Goal: Task Accomplishment & Management: Manage account settings

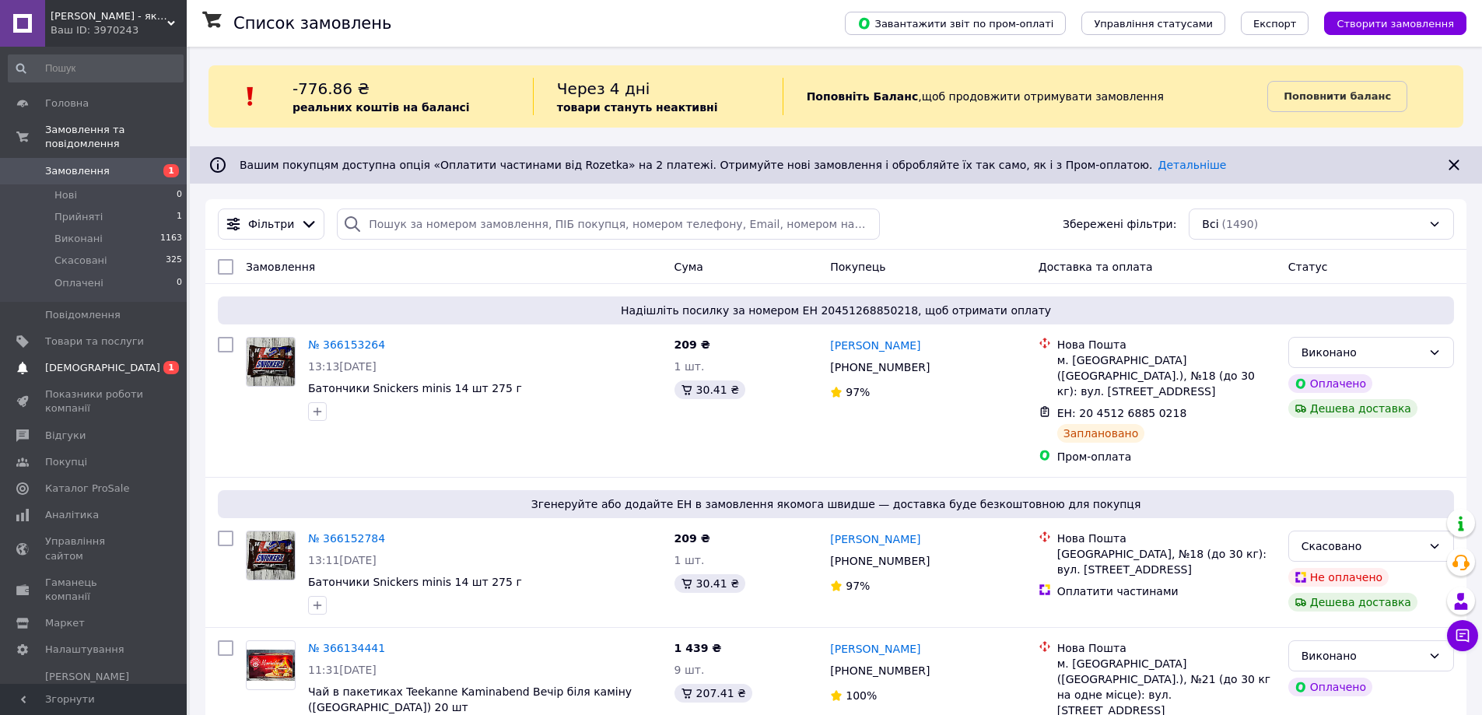
click at [102, 361] on span "[DEMOGRAPHIC_DATA]" at bounding box center [94, 368] width 99 height 14
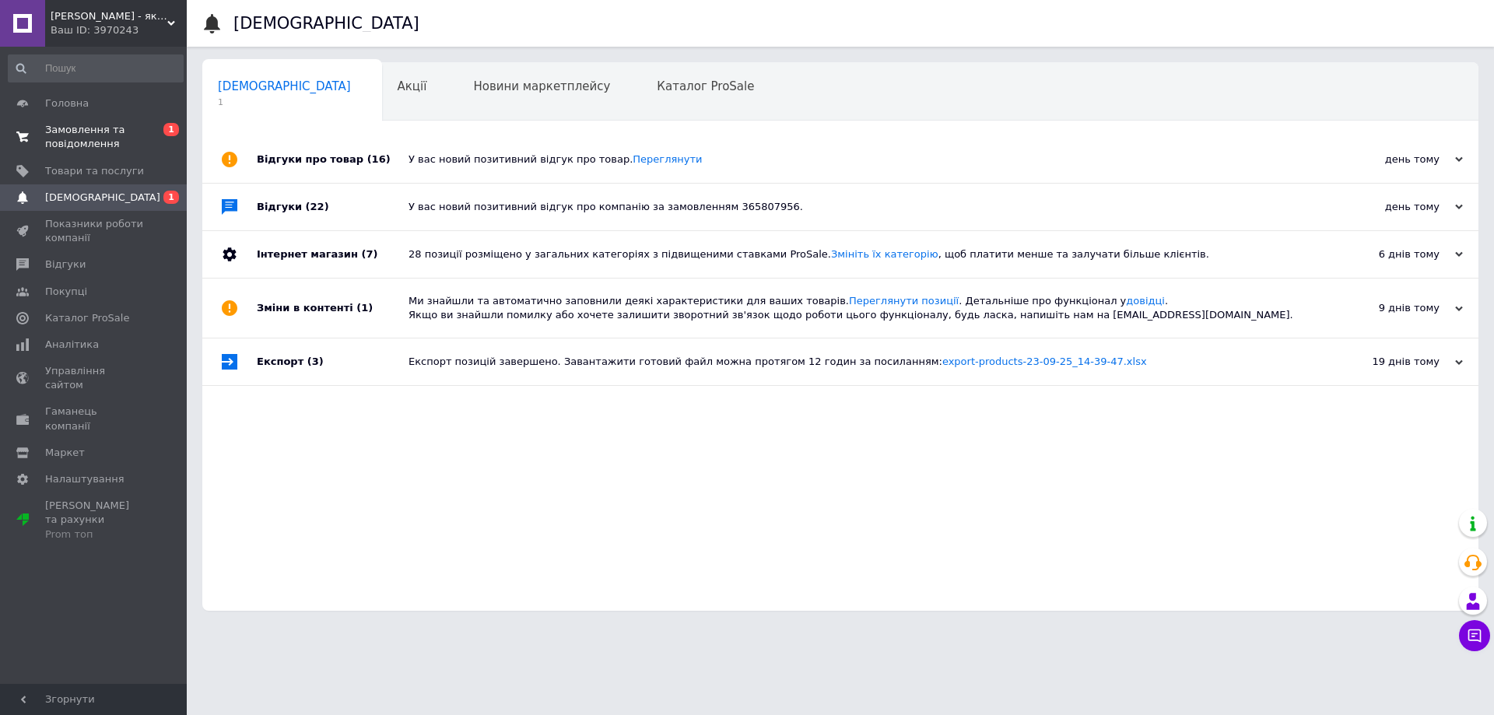
click at [80, 130] on span "Замовлення та повідомлення" at bounding box center [94, 137] width 99 height 28
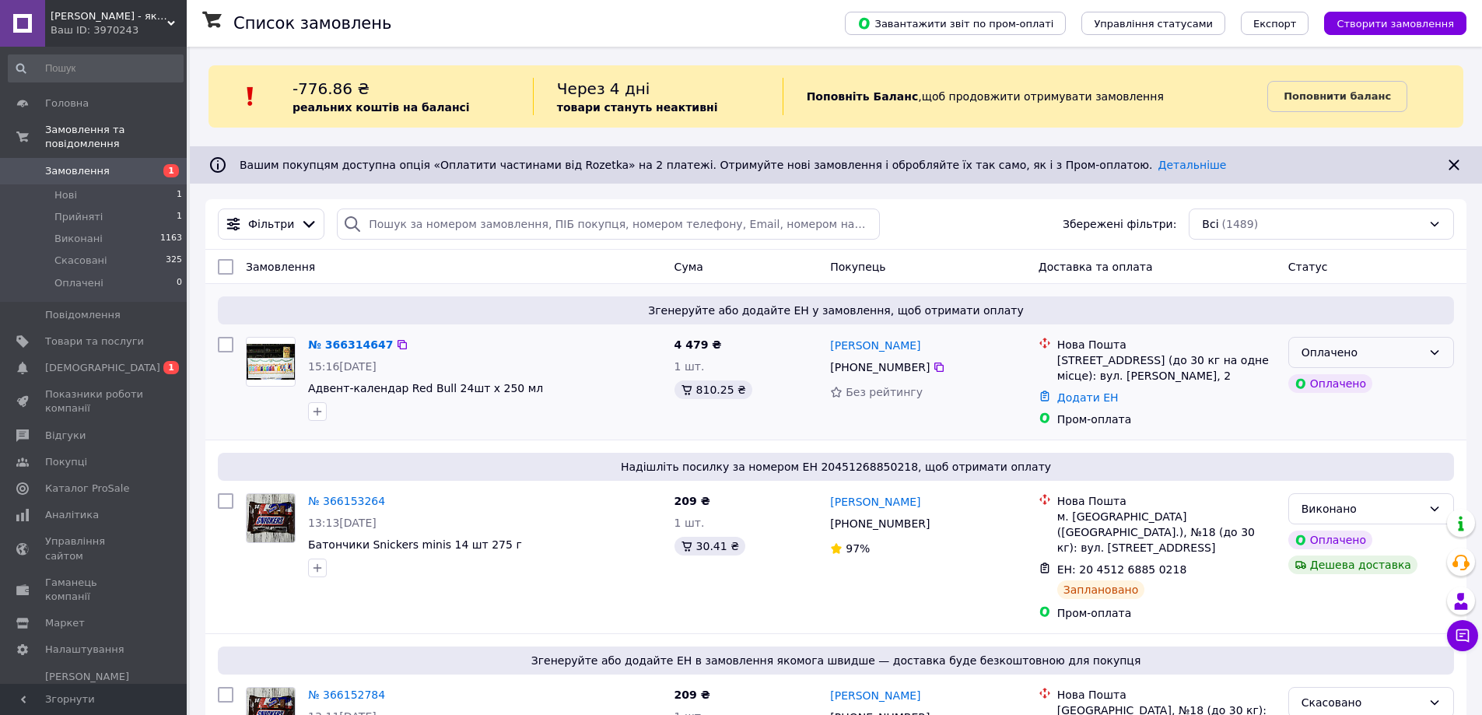
click at [1392, 358] on div "Оплачено" at bounding box center [1362, 352] width 121 height 17
click at [1344, 381] on li "Прийнято" at bounding box center [1371, 387] width 164 height 28
click at [1467, 636] on icon at bounding box center [1463, 636] width 16 height 16
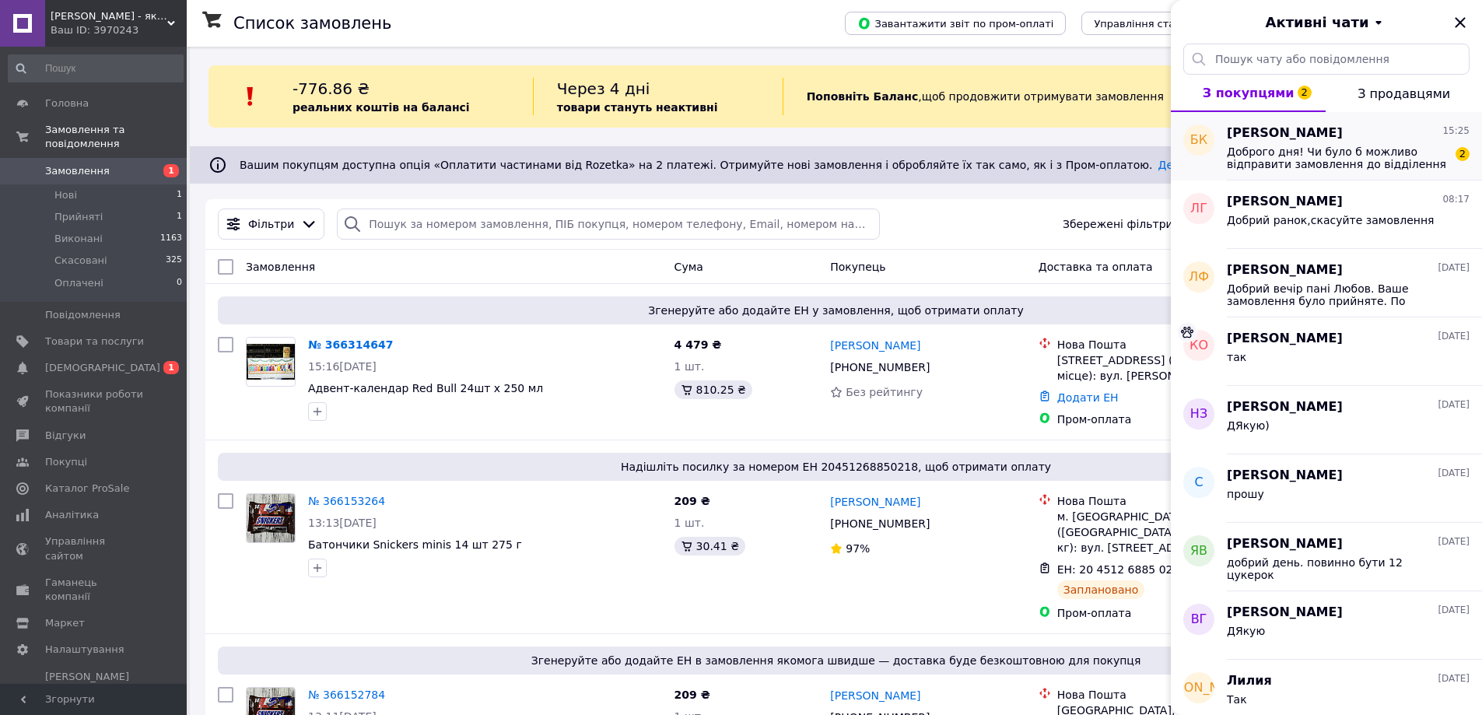
click at [1273, 159] on span "Доброго дня! Чи було б можливо відправити замовлення до відділення Нової Пошти …" at bounding box center [1337, 157] width 221 height 25
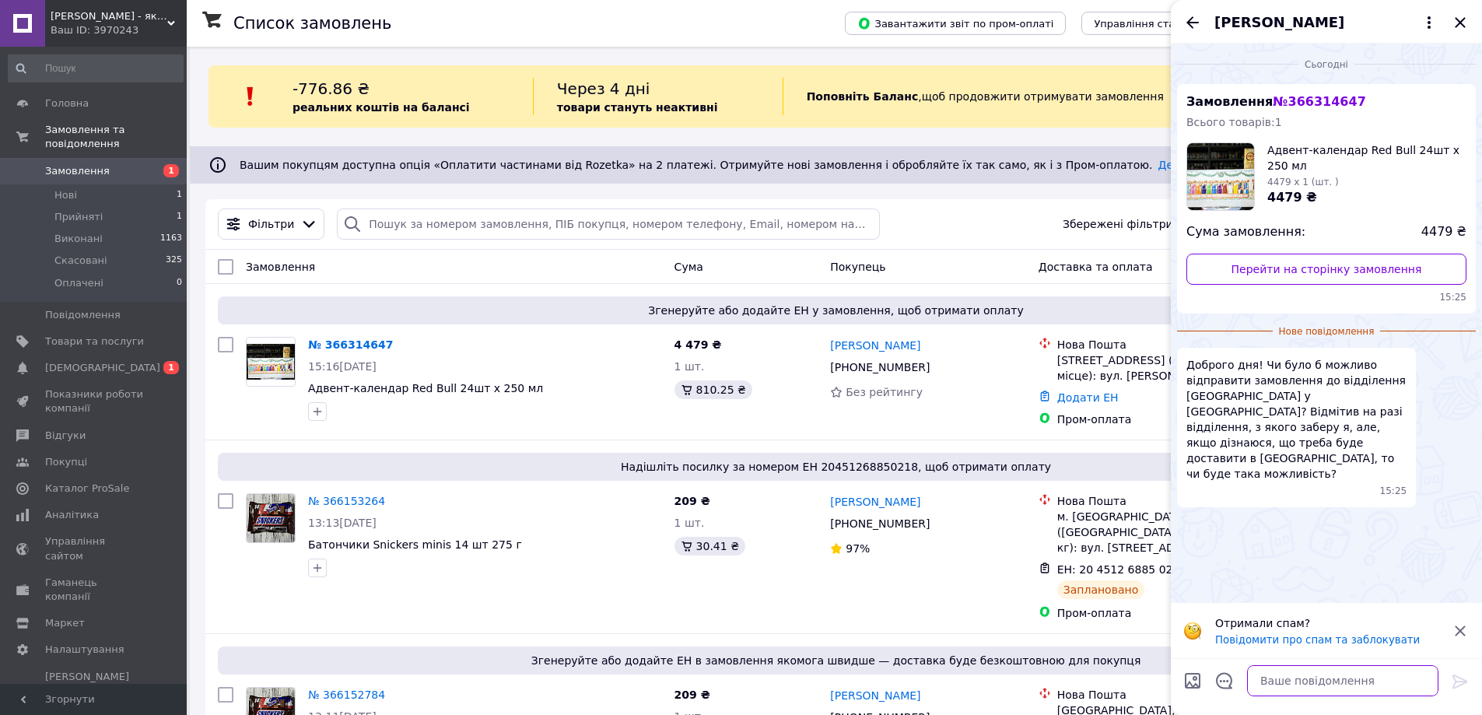
click at [1304, 679] on textarea at bounding box center [1342, 680] width 191 height 31
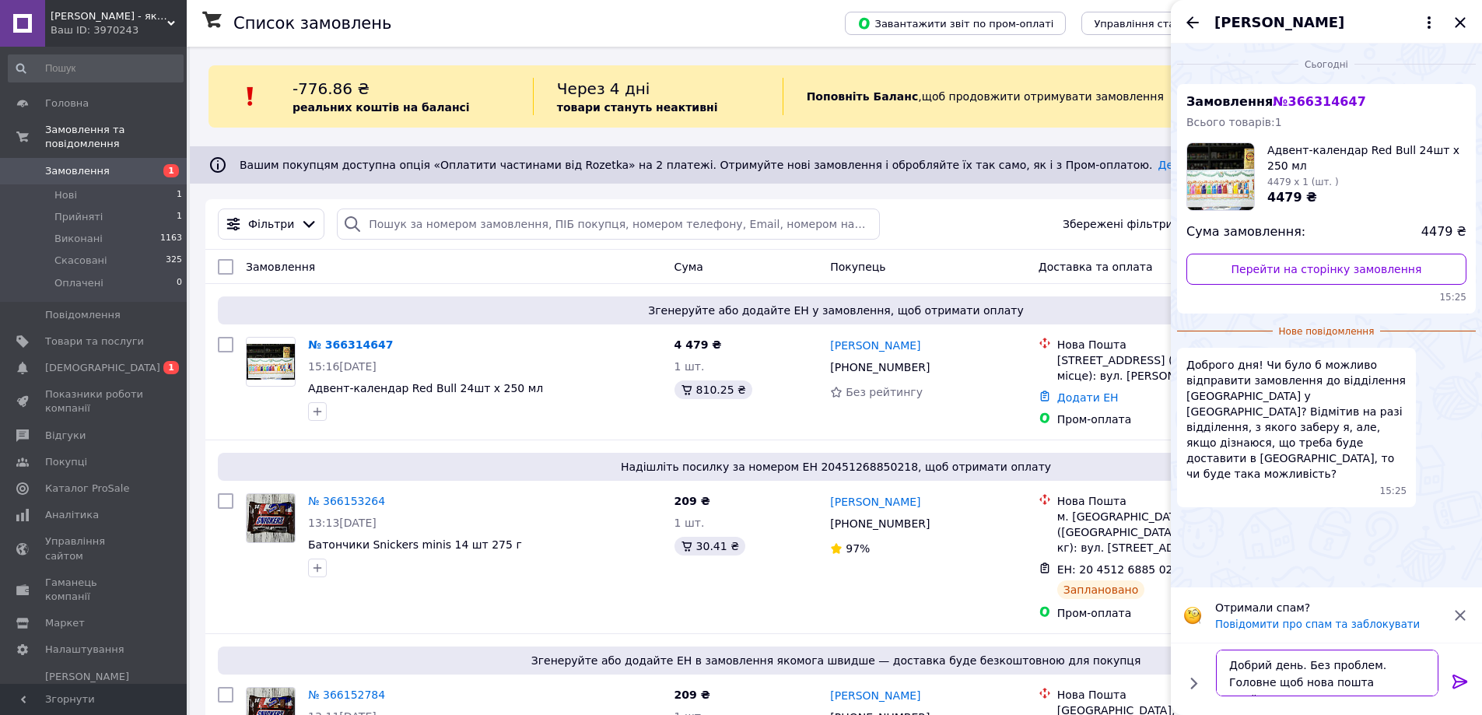
type textarea "Добрий день. Без проблем. Головне щоб нова пошта прийняла."
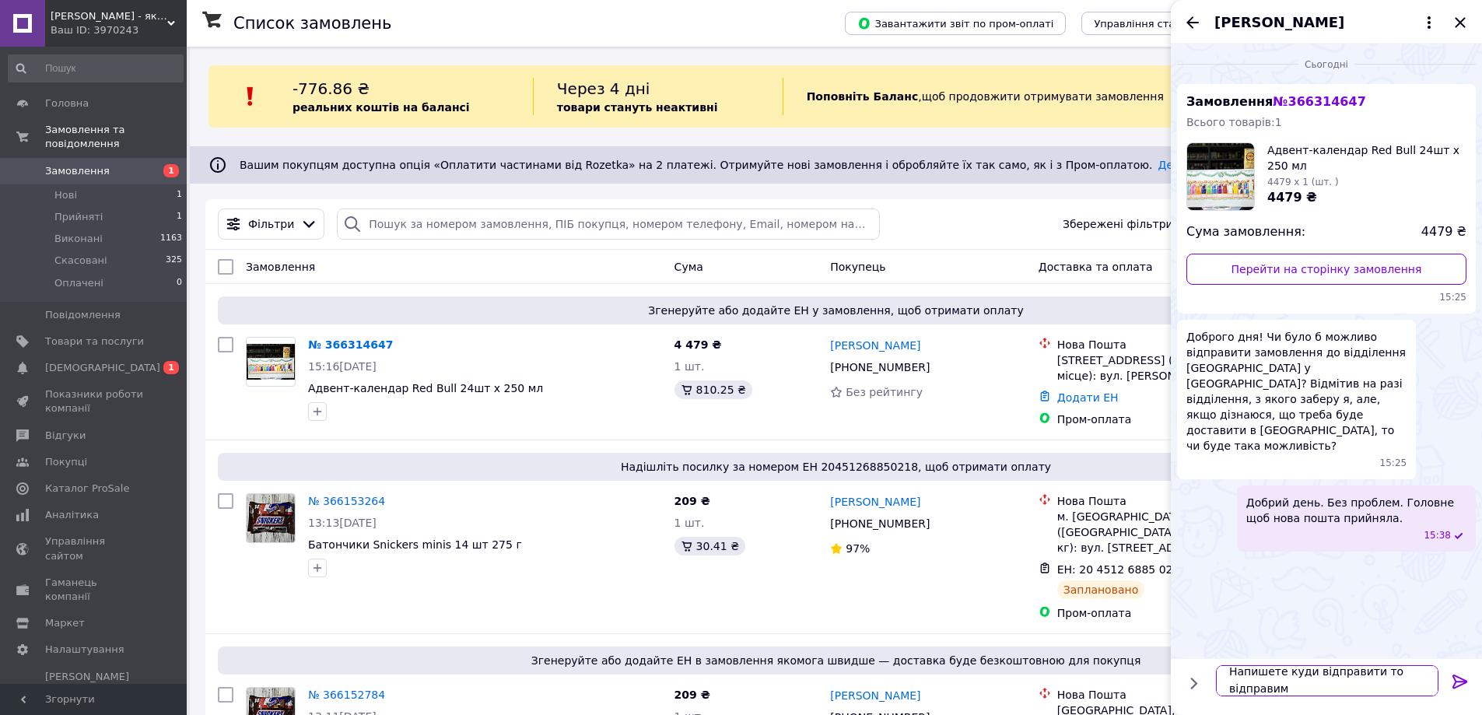
scroll to position [2, 0]
type textarea "Напишете куди відправити то відправимо)"
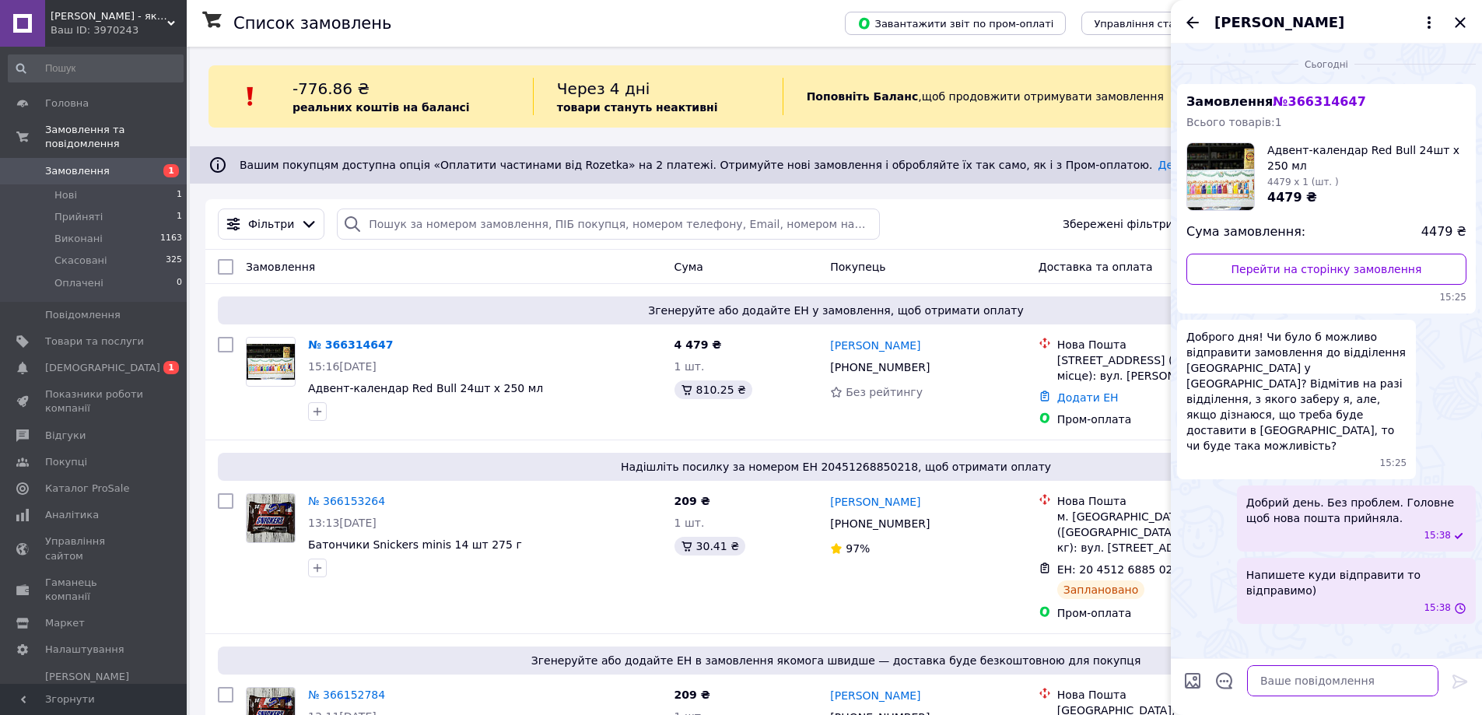
scroll to position [0, 0]
click at [1191, 18] on icon "Назад" at bounding box center [1193, 22] width 12 height 12
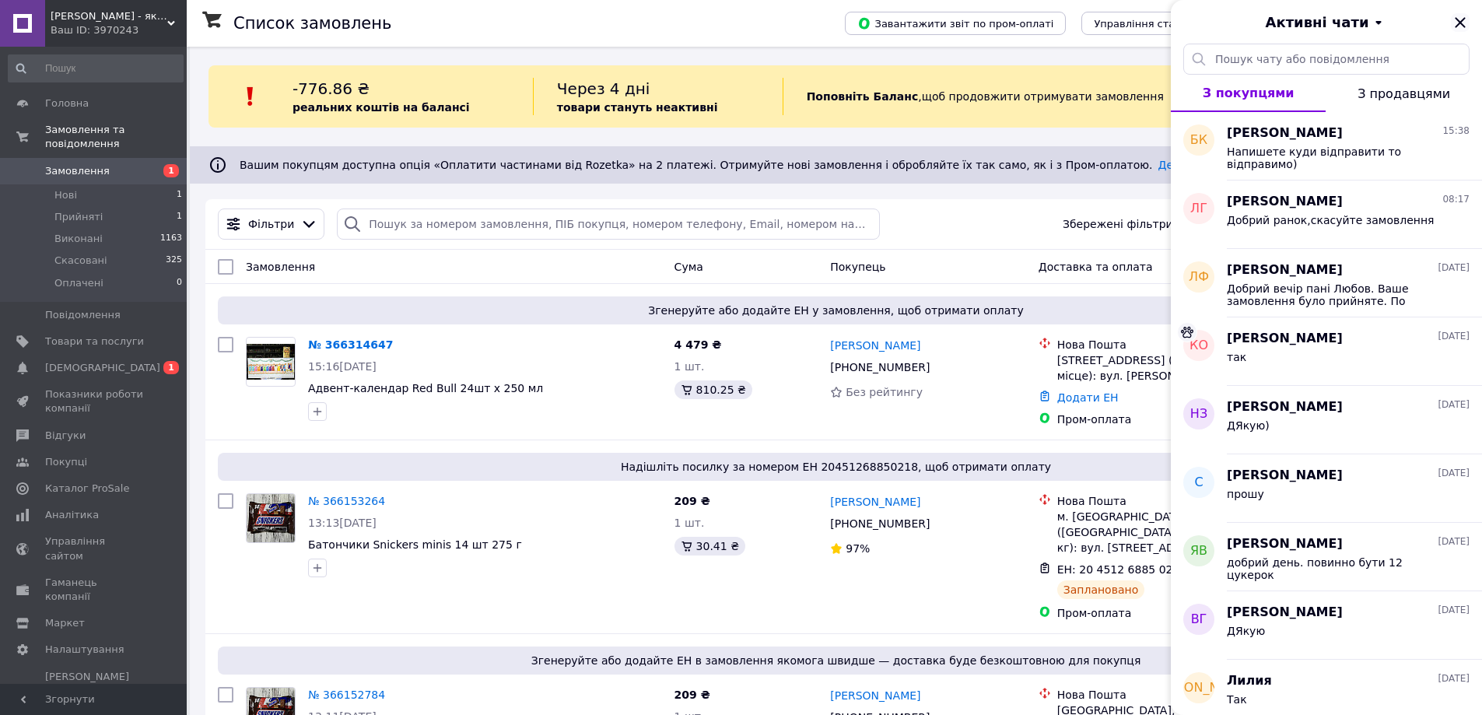
click at [1460, 18] on icon "Закрити" at bounding box center [1460, 22] width 19 height 19
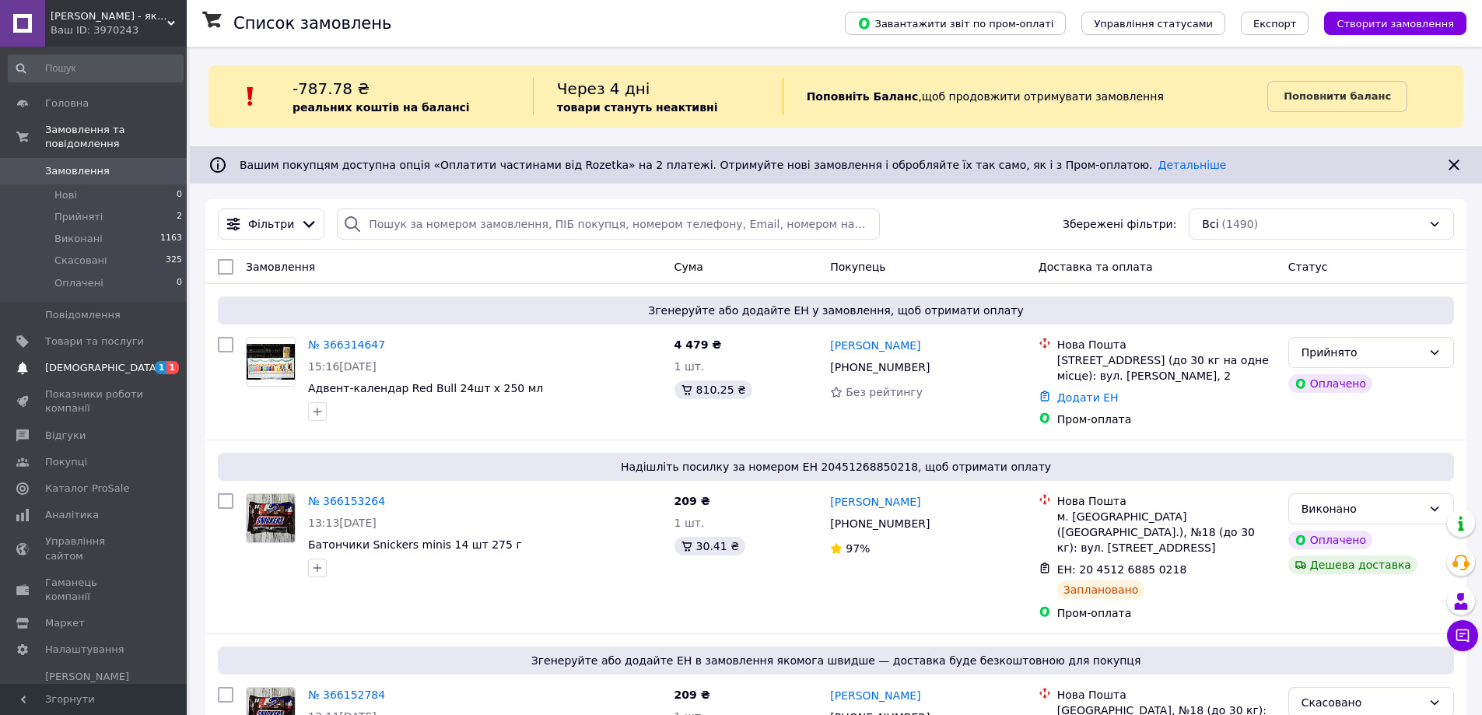
click at [83, 361] on span "[DEMOGRAPHIC_DATA]" at bounding box center [102, 368] width 115 height 14
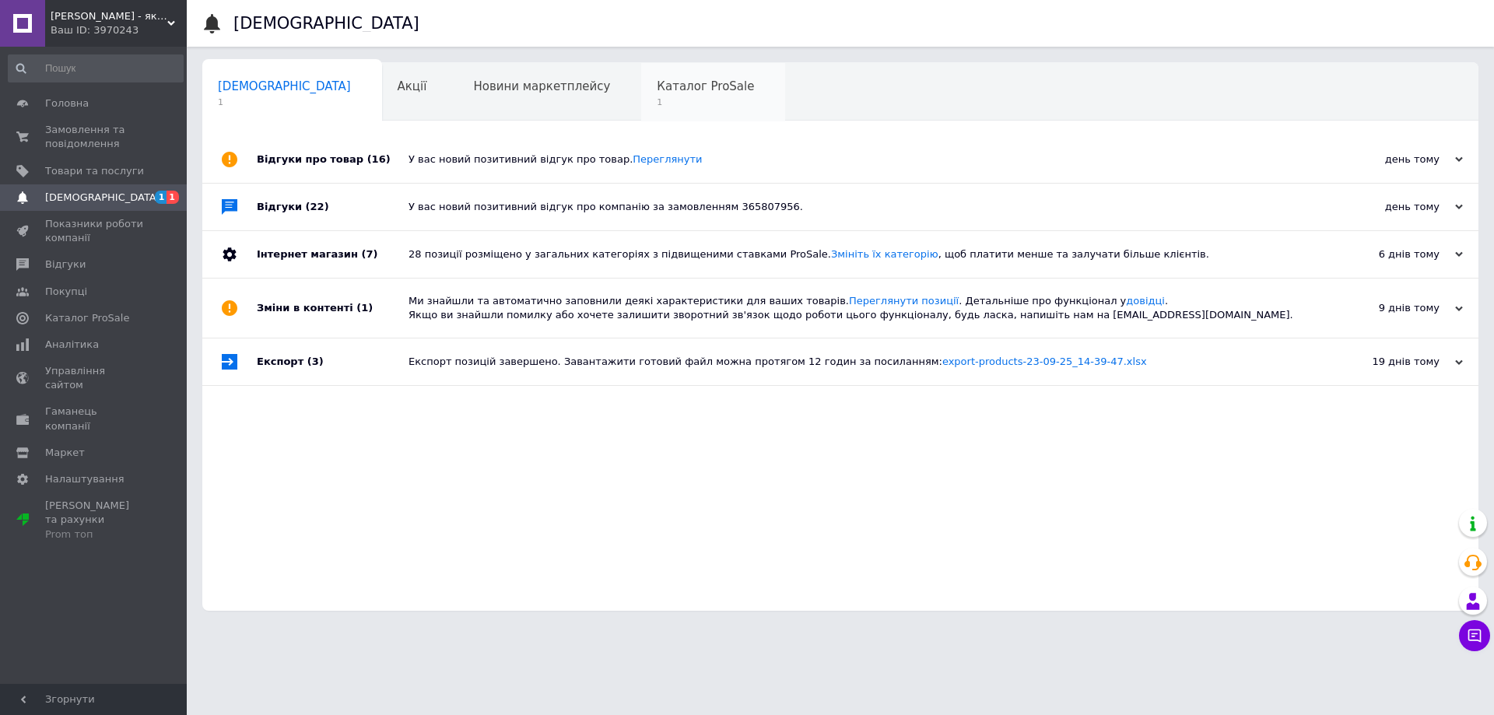
click at [657, 84] on span "Каталог ProSale" at bounding box center [705, 86] width 97 height 14
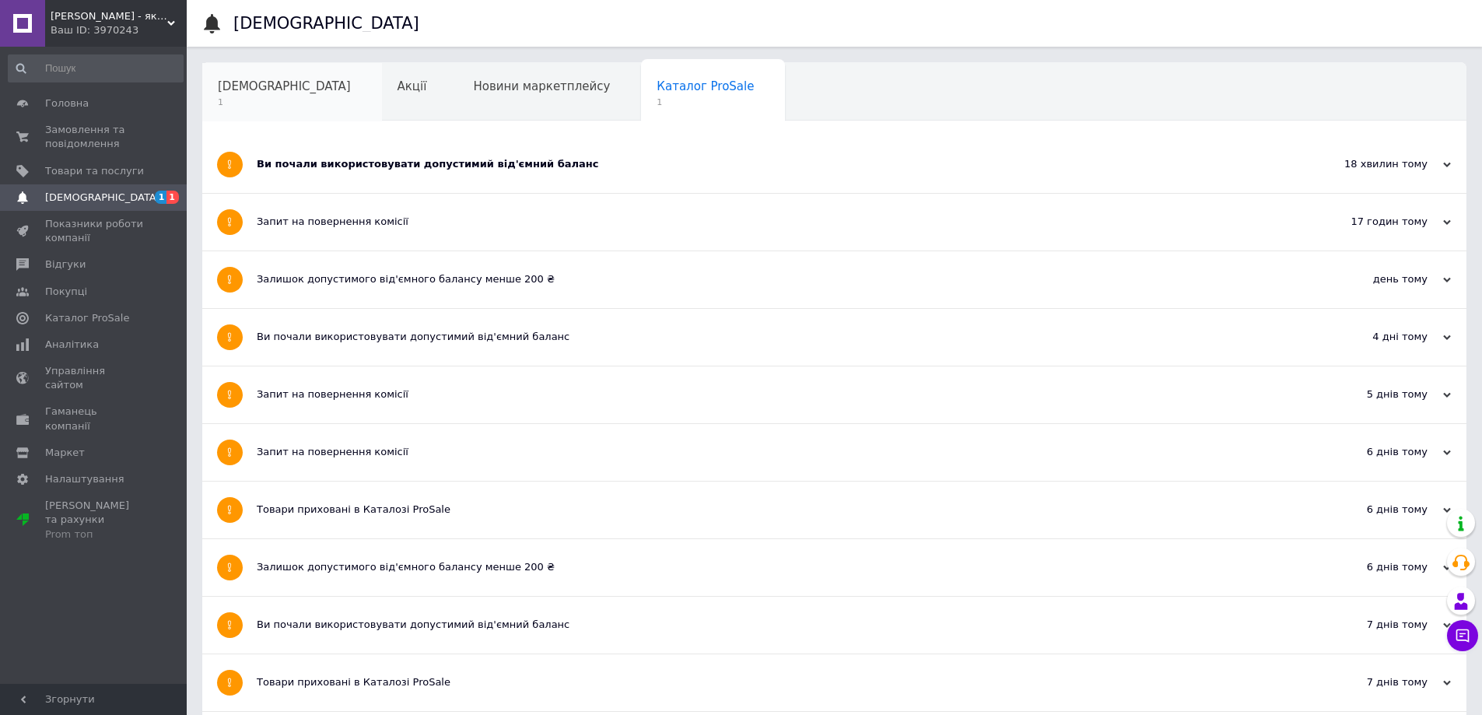
click at [243, 95] on div "[DEMOGRAPHIC_DATA] 1" at bounding box center [292, 92] width 180 height 59
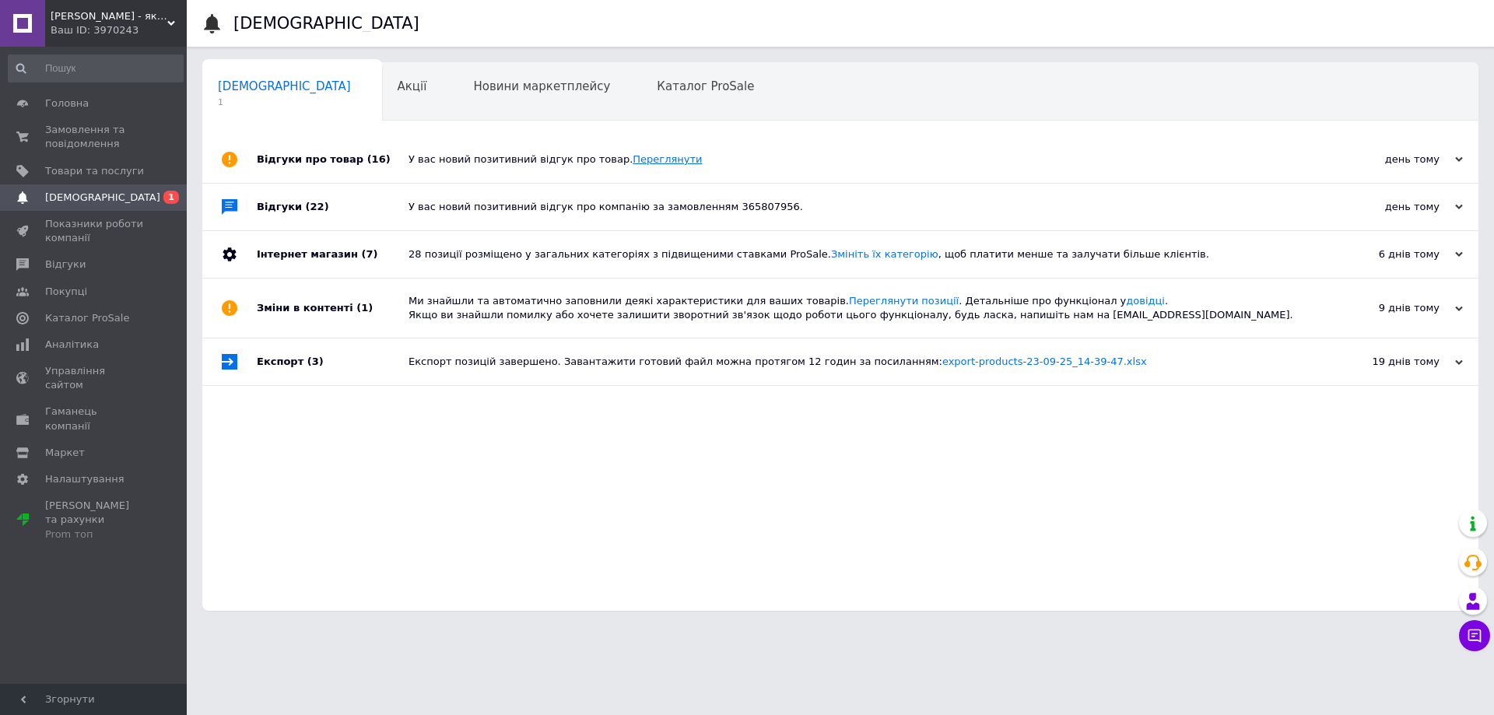
click at [634, 165] on link "Переглянути" at bounding box center [667, 159] width 69 height 12
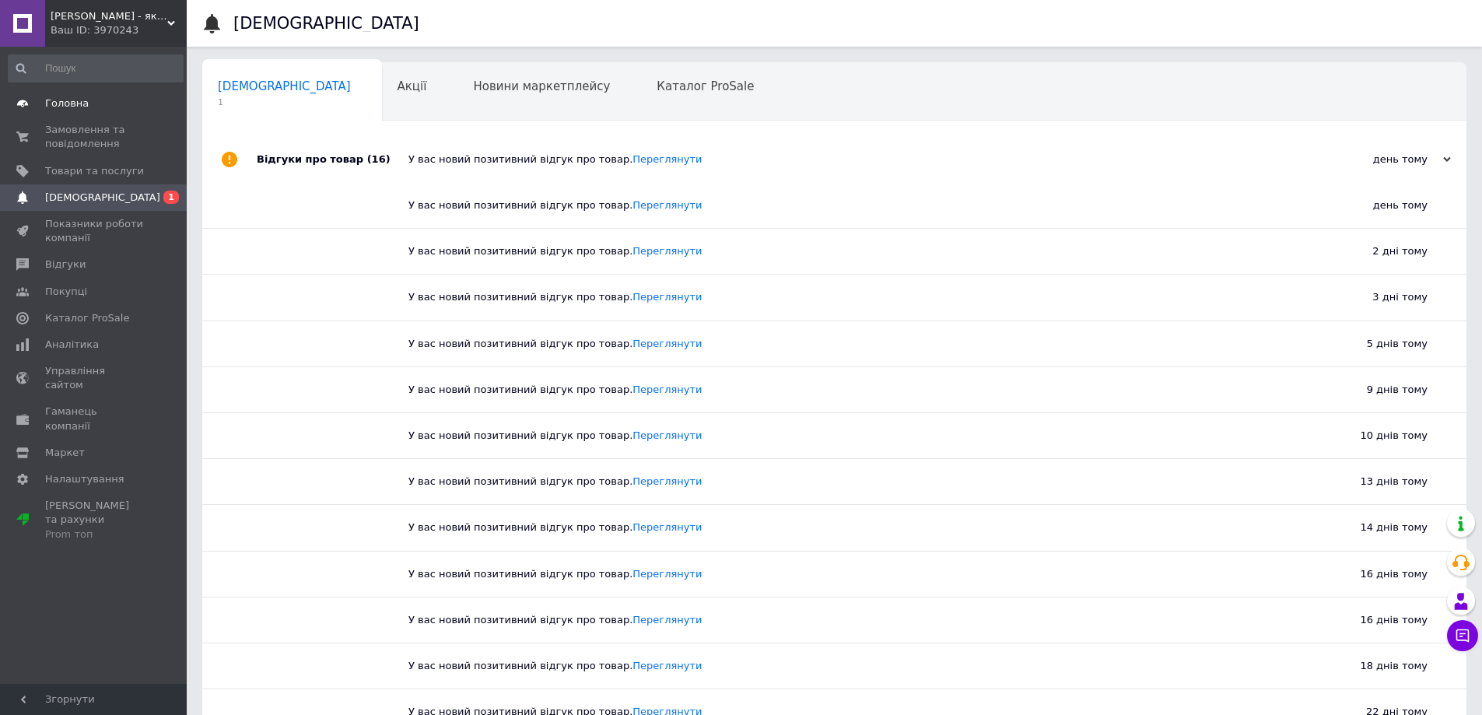
click at [58, 107] on span "Головна" at bounding box center [67, 103] width 44 height 14
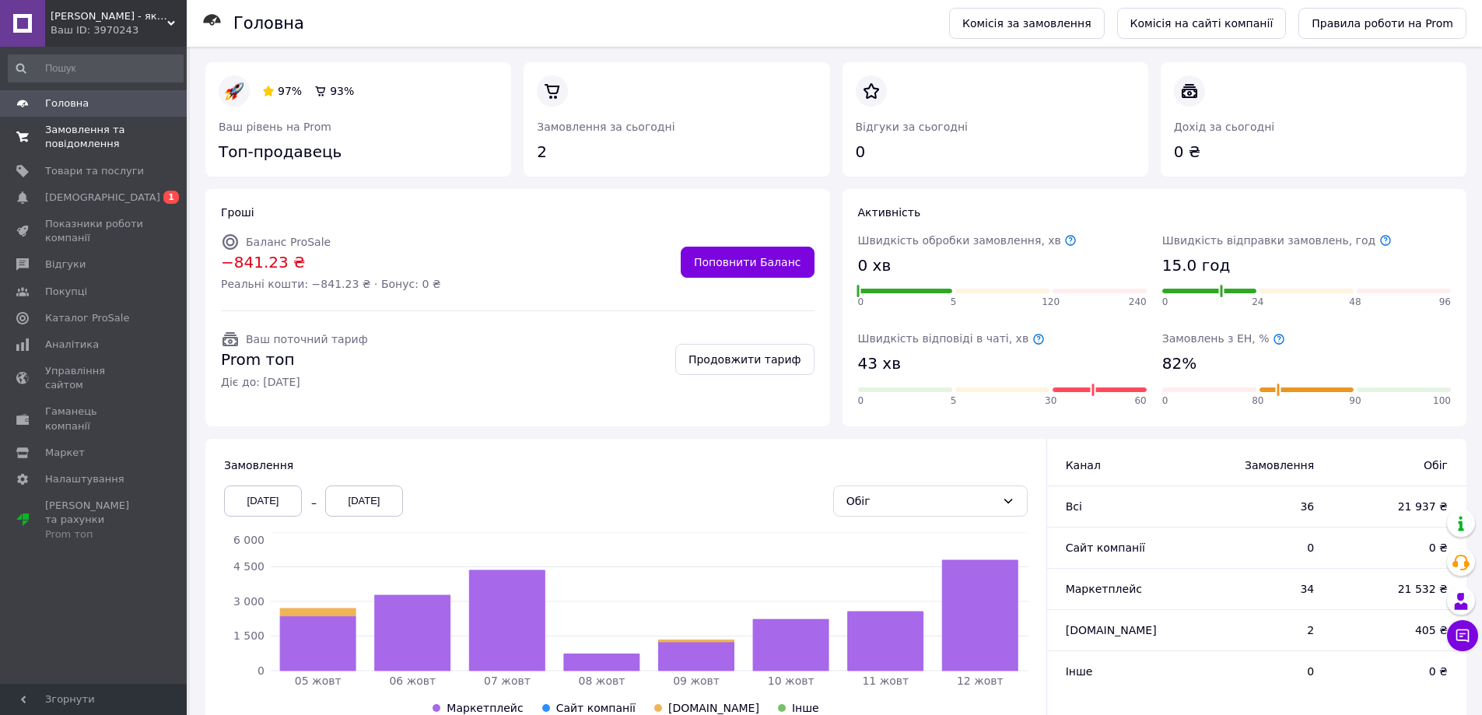
click at [75, 139] on span "Замовлення та повідомлення" at bounding box center [94, 137] width 99 height 28
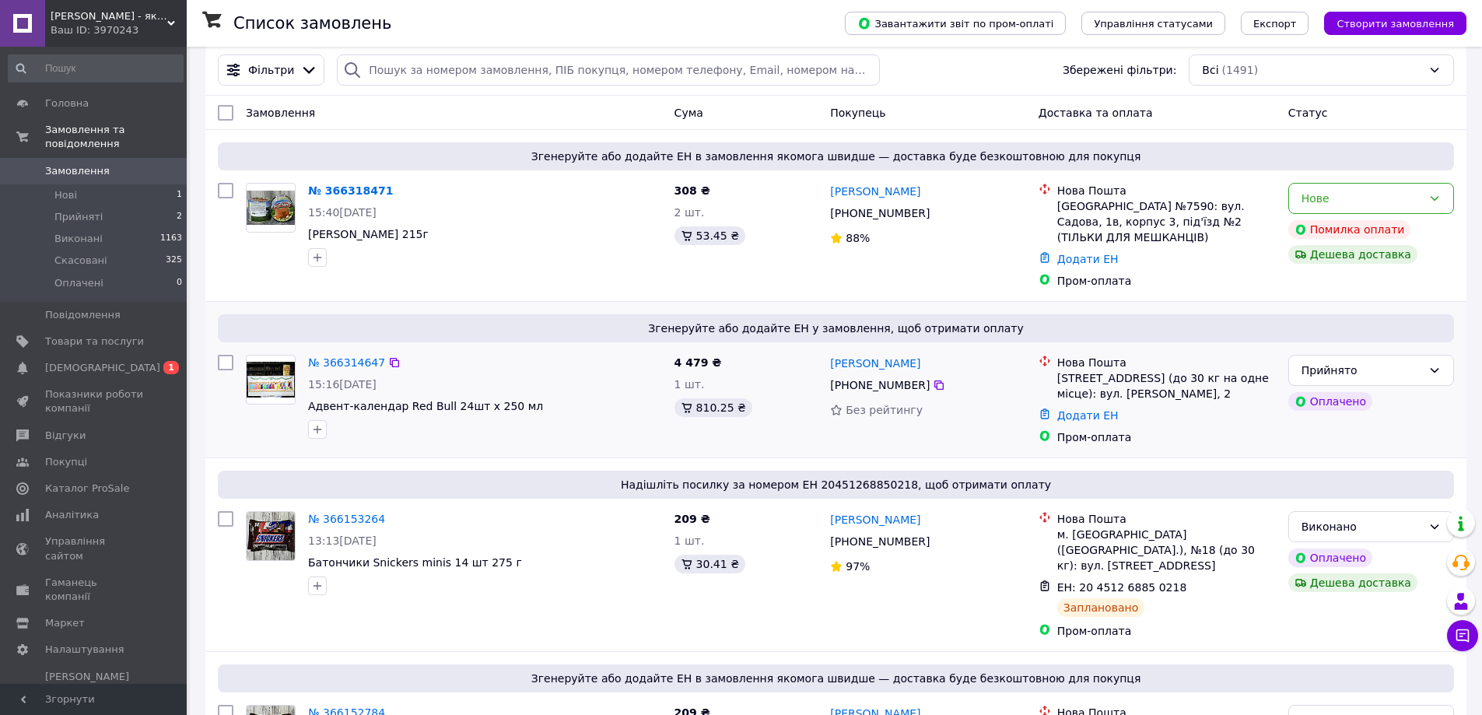
scroll to position [156, 0]
click at [1336, 373] on div "Прийнято" at bounding box center [1362, 368] width 121 height 17
click at [1197, 426] on div "Пром-оплата" at bounding box center [1166, 436] width 225 height 22
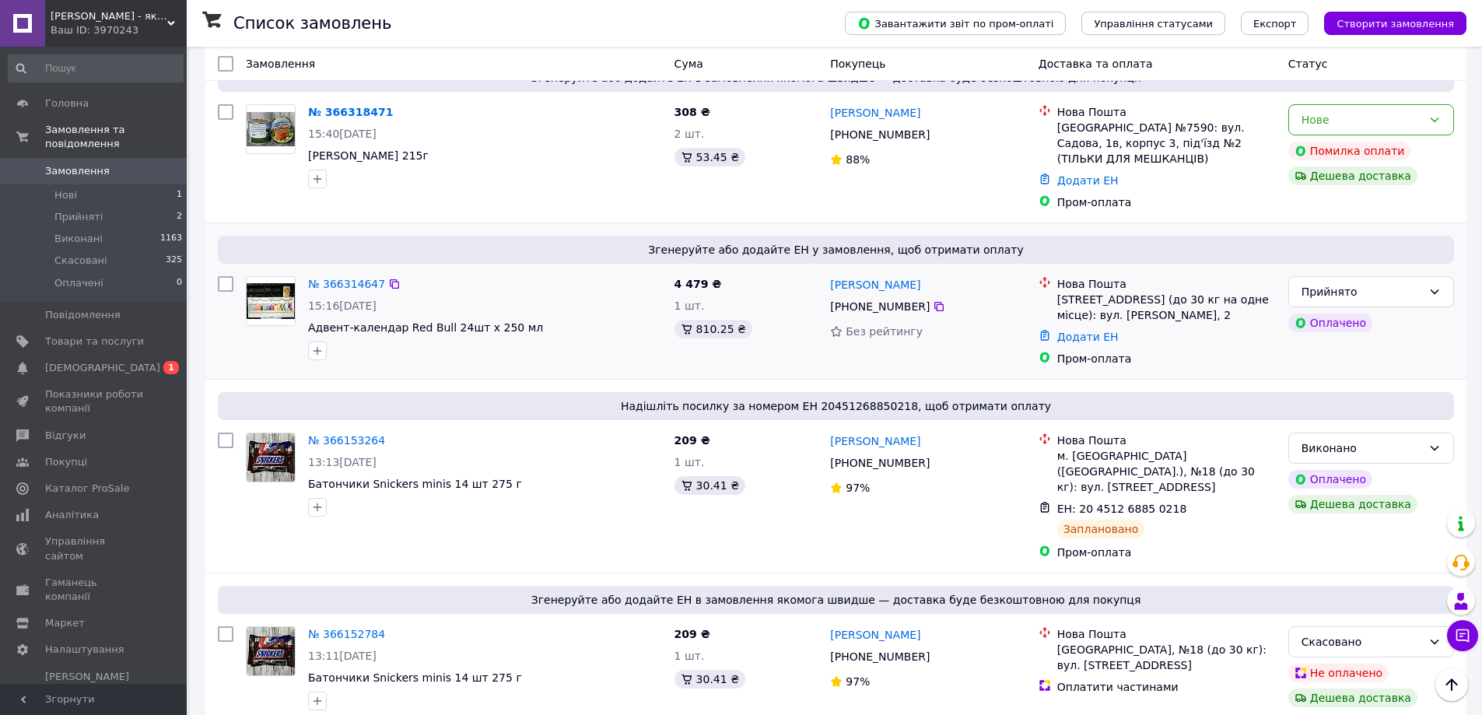
scroll to position [233, 0]
click at [1423, 289] on div "Прийнято" at bounding box center [1371, 290] width 166 height 31
click at [1203, 348] on div "Пром-оплата" at bounding box center [1166, 358] width 225 height 22
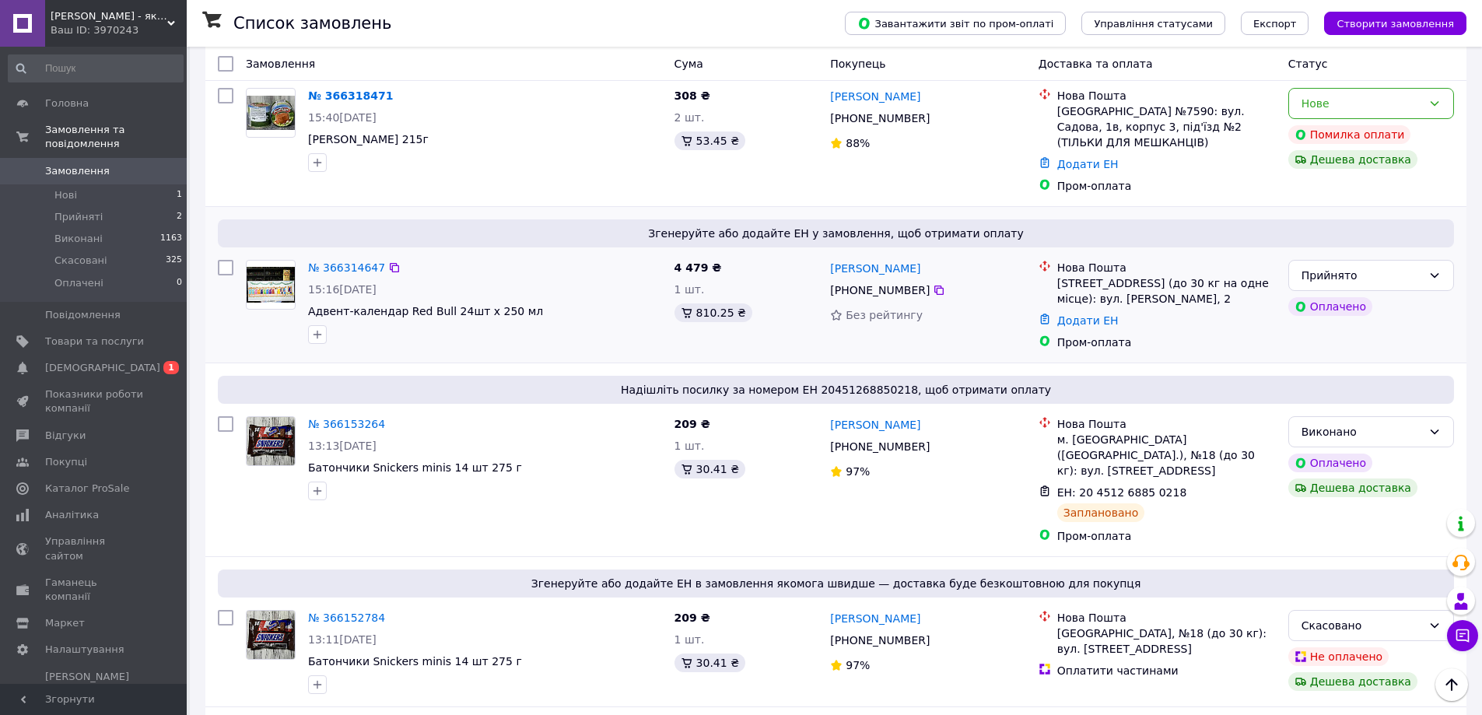
scroll to position [311, 0]
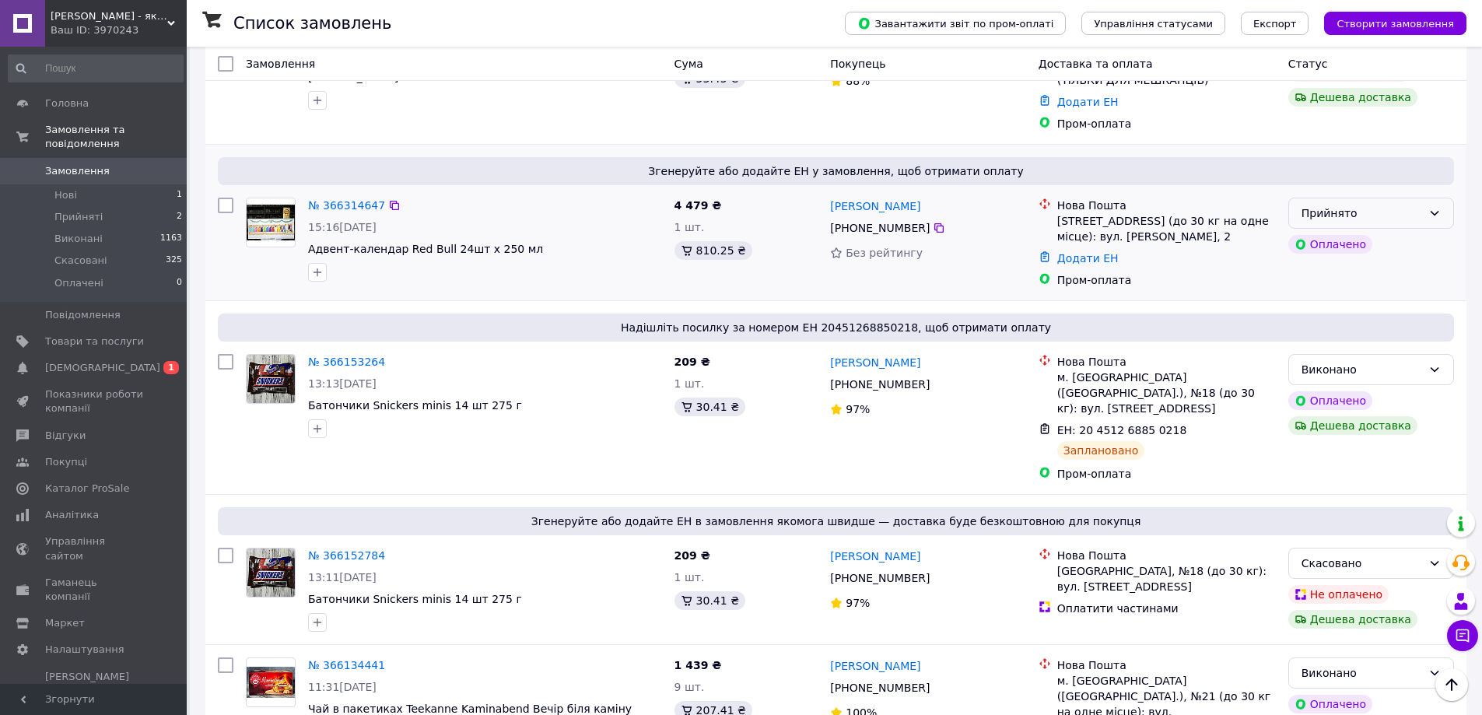
click at [1397, 219] on div "Прийнято" at bounding box center [1362, 213] width 121 height 17
click at [1330, 275] on li "Скасовано" at bounding box center [1371, 275] width 164 height 28
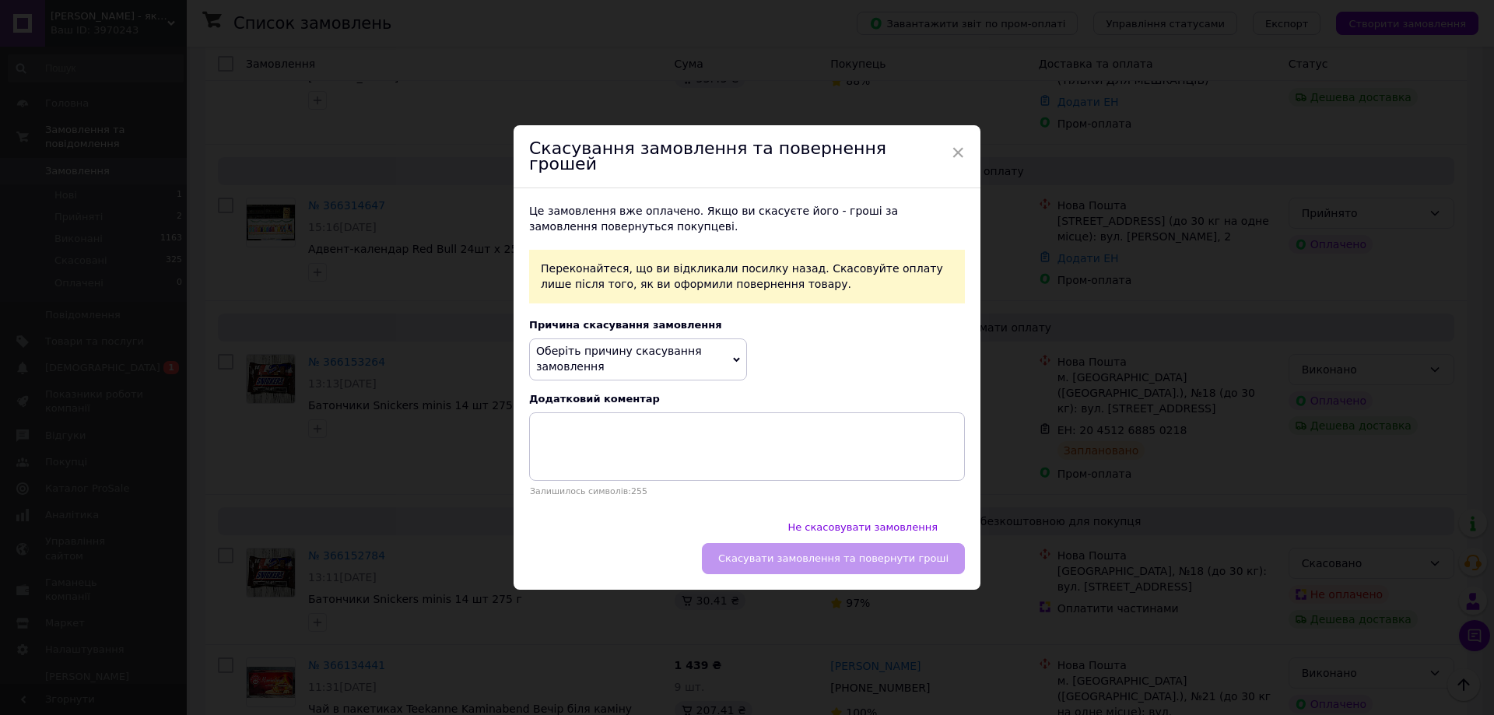
click at [735, 363] on icon at bounding box center [736, 360] width 7 height 5
click at [849, 356] on div "Оберіть причину скасування замовлення Немає в наявності [PERSON_NAME] різновиду…" at bounding box center [747, 358] width 436 height 41
drag, startPoint x: 955, startPoint y: 170, endPoint x: 981, endPoint y: 223, distance: 58.1
click at [956, 166] on span "×" at bounding box center [958, 152] width 14 height 26
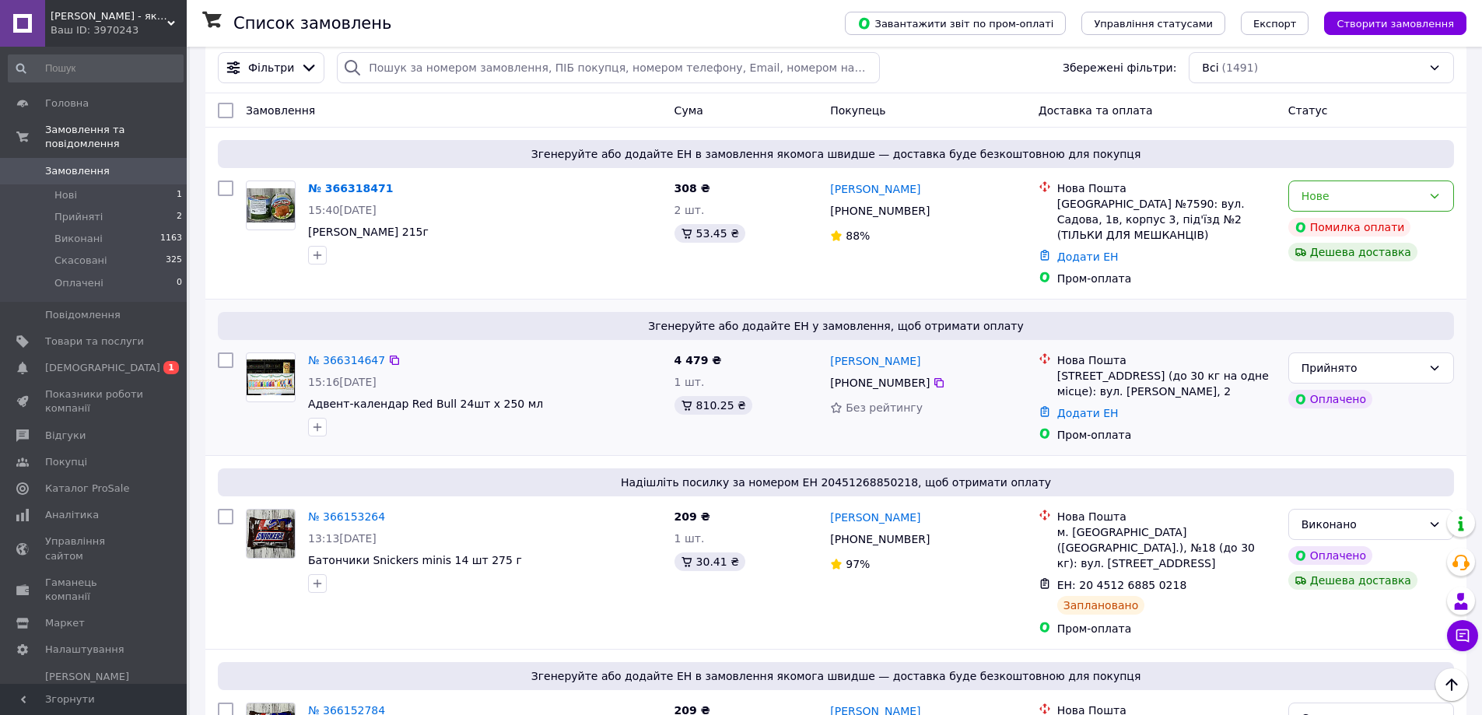
scroll to position [156, 0]
click at [329, 362] on link "№ 366314647" at bounding box center [346, 361] width 77 height 12
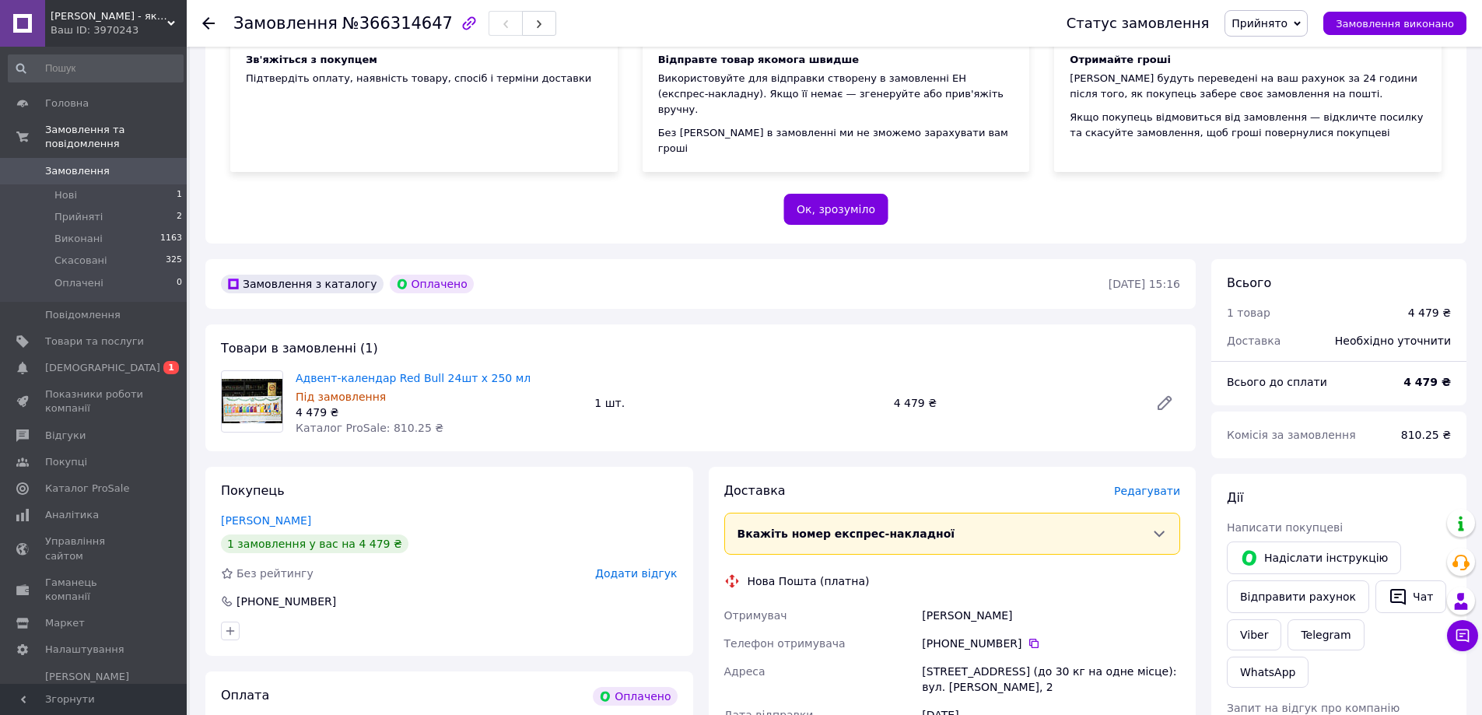
scroll to position [233, 0]
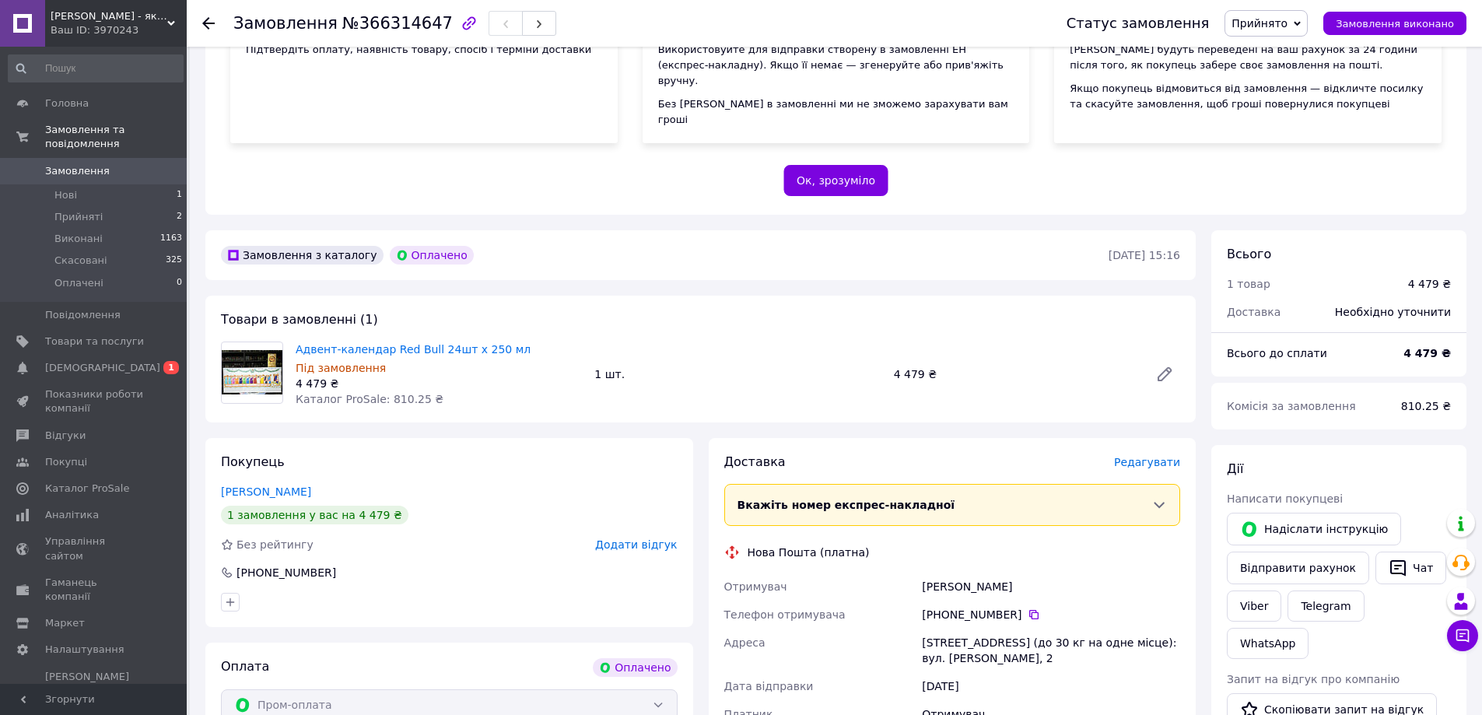
click at [208, 26] on icon at bounding box center [208, 23] width 12 height 12
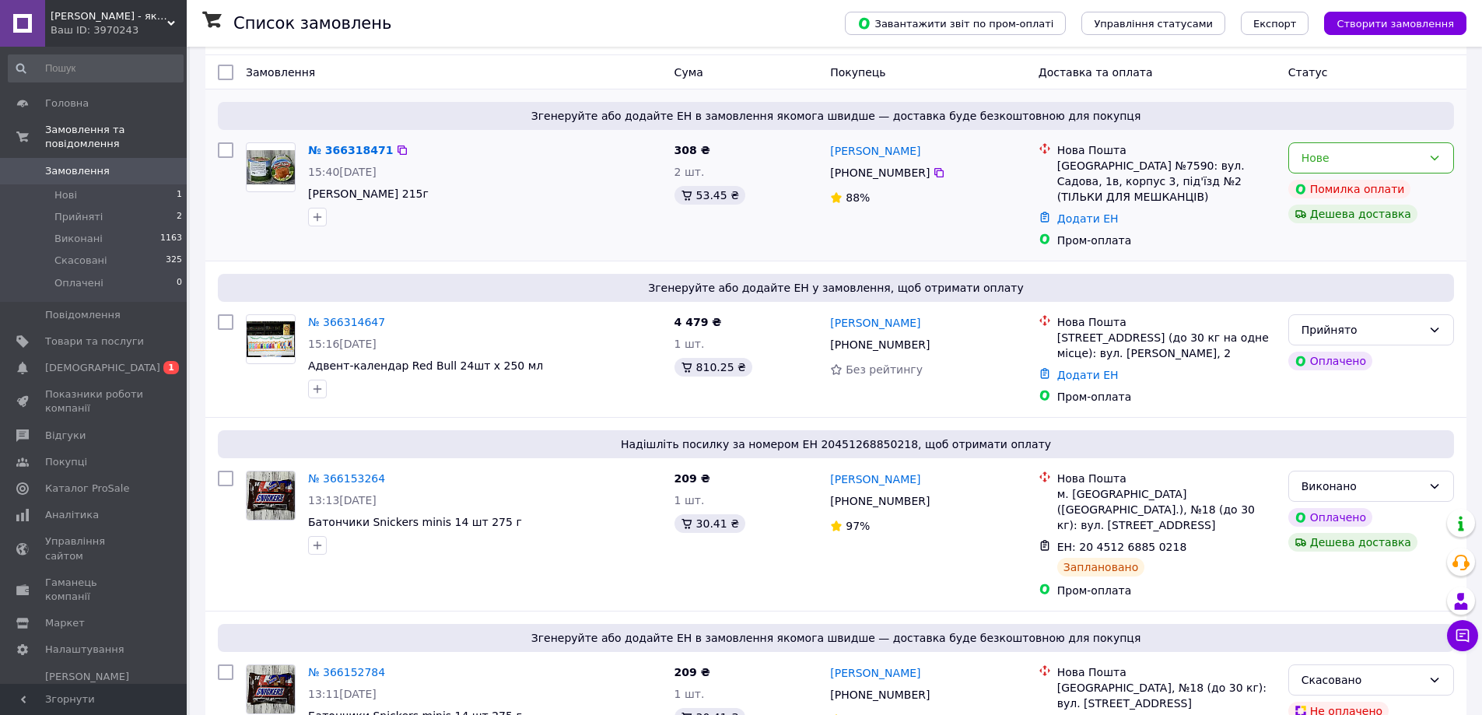
scroll to position [233, 0]
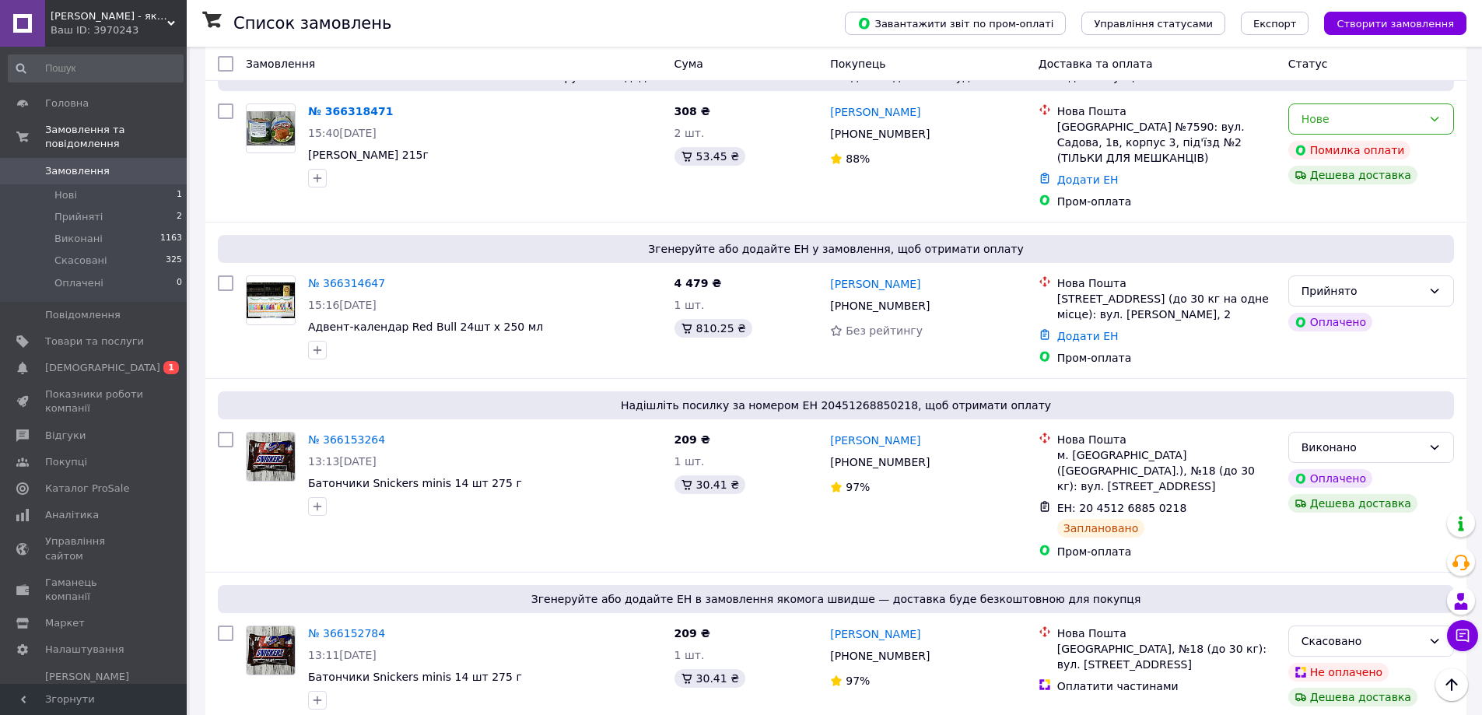
click at [862, 282] on link "[PERSON_NAME]" at bounding box center [875, 284] width 90 height 16
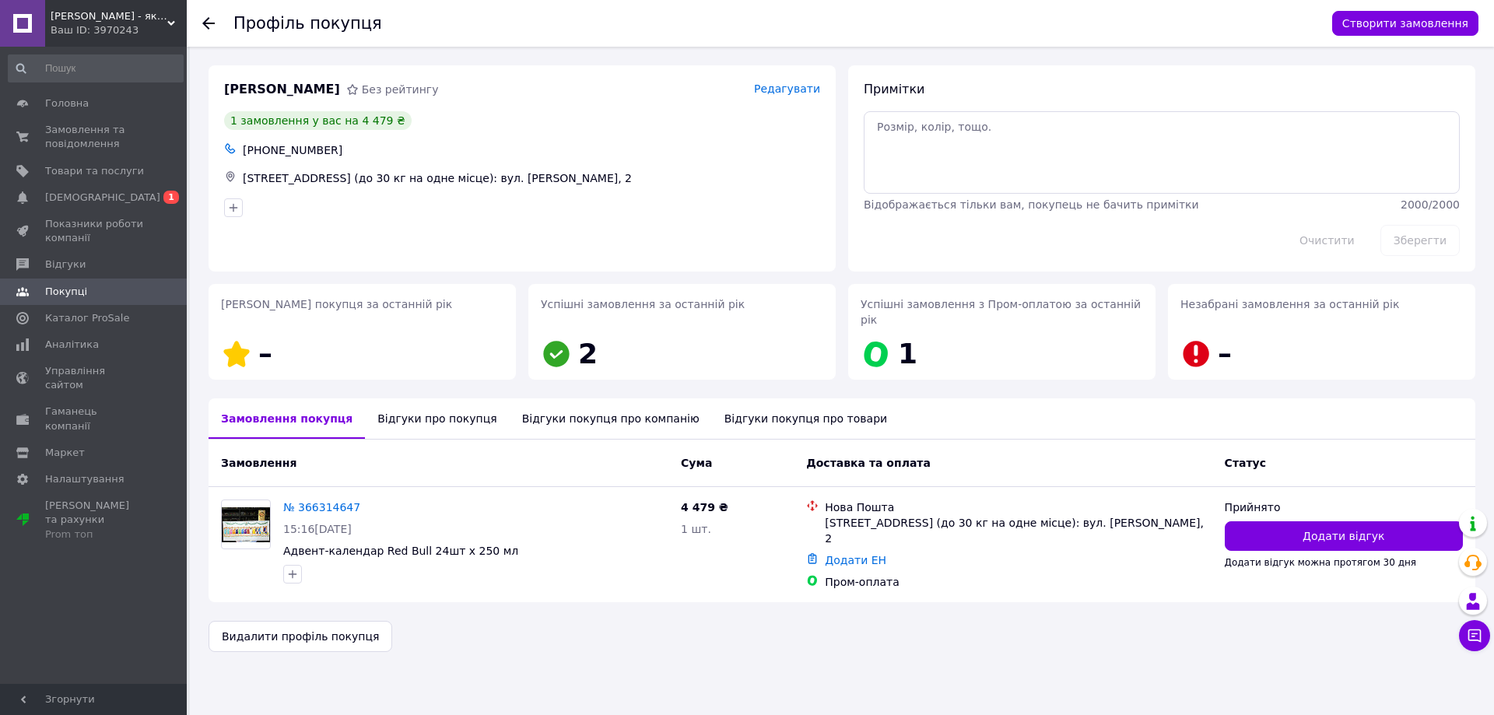
click at [208, 23] on use at bounding box center [208, 23] width 12 height 12
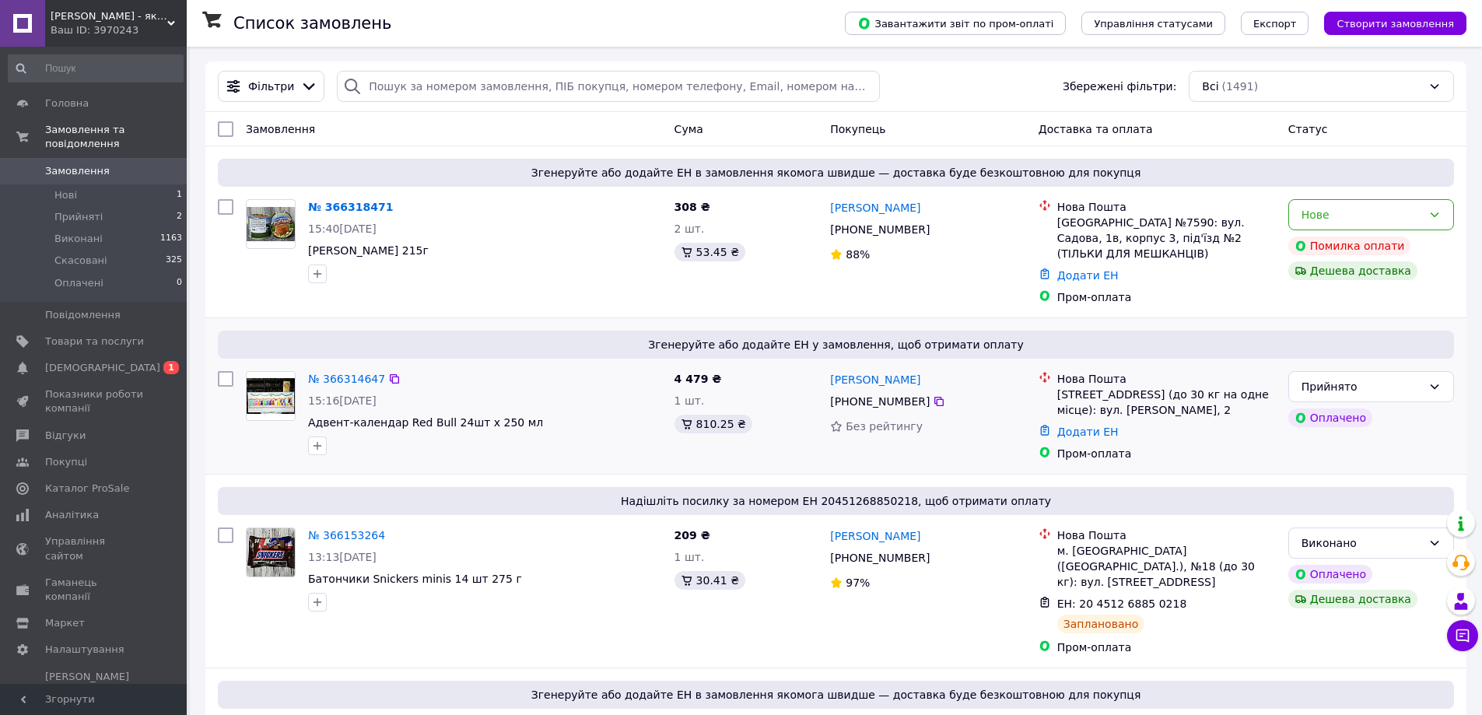
scroll to position [156, 0]
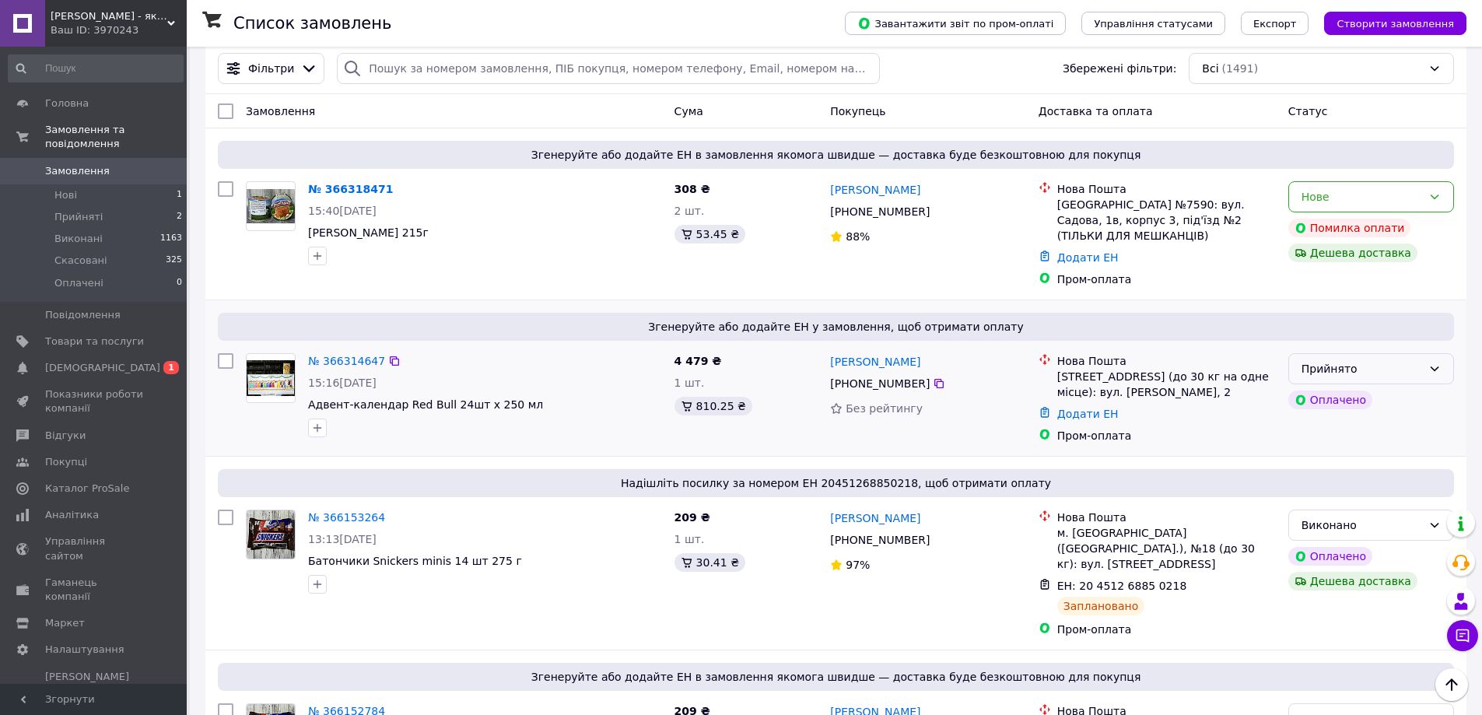
click at [1402, 369] on div "Прийнято" at bounding box center [1362, 368] width 121 height 17
click at [1341, 433] on li "Скасовано" at bounding box center [1371, 431] width 164 height 28
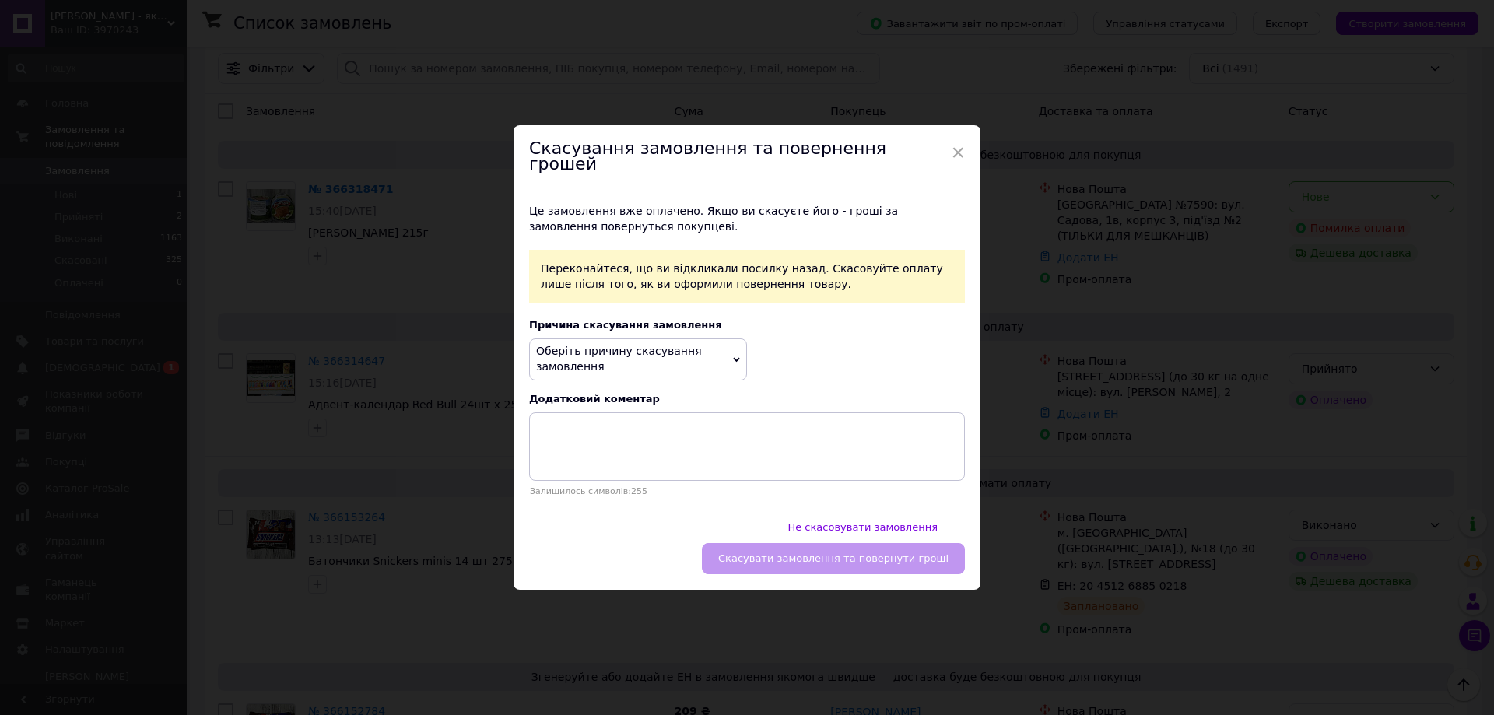
click at [709, 372] on span "Оберіть причину скасування замовлення" at bounding box center [638, 358] width 218 height 41
click at [640, 449] on li "На прохання покупця" at bounding box center [638, 441] width 216 height 22
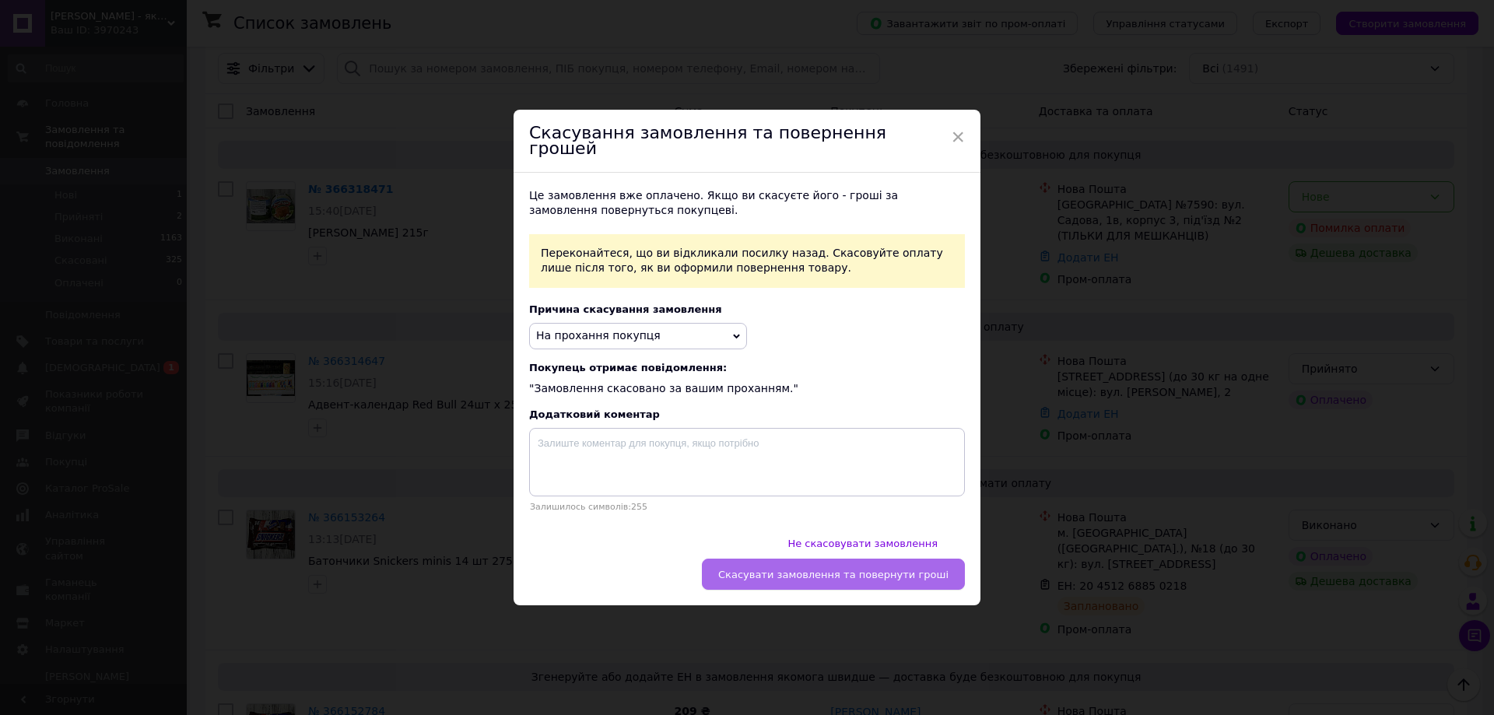
click at [863, 569] on span "Скасувати замовлення та повернути гроші" at bounding box center [833, 575] width 230 height 12
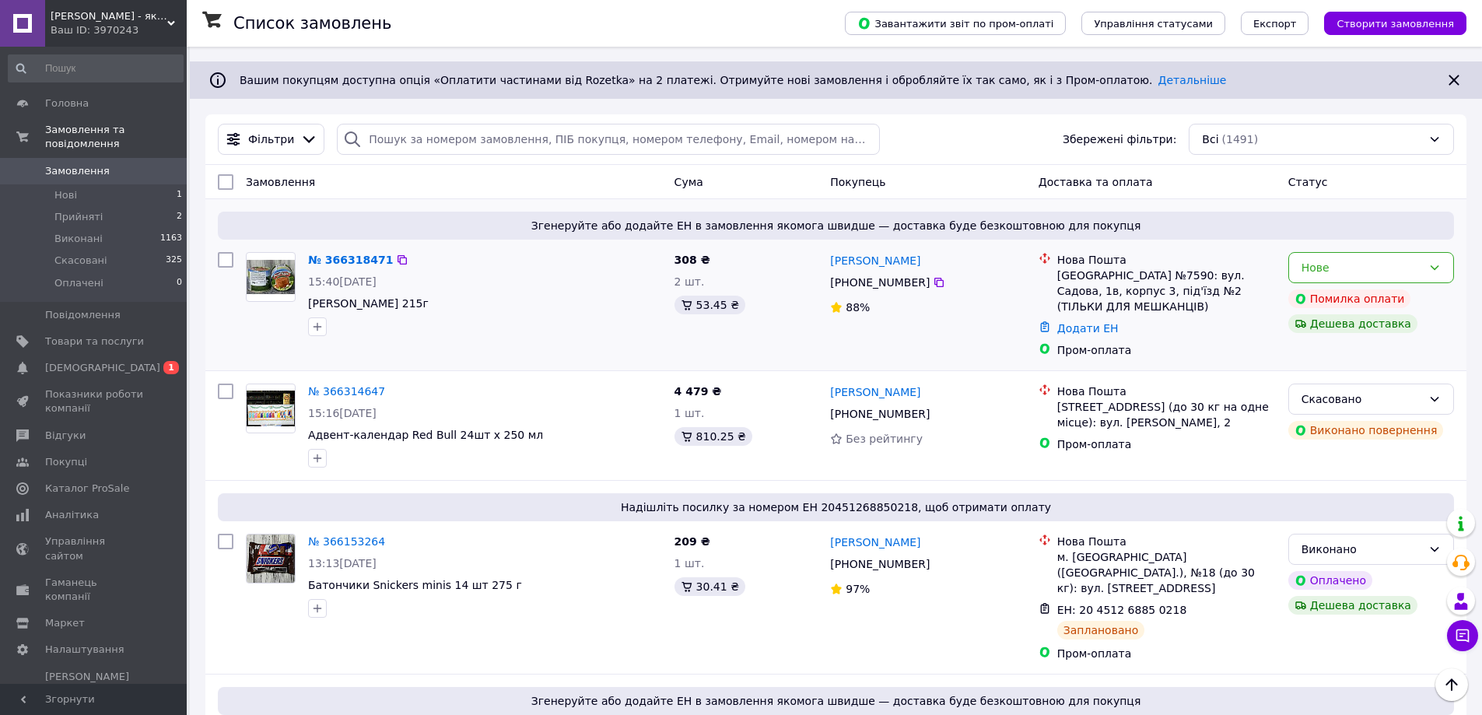
scroll to position [0, 0]
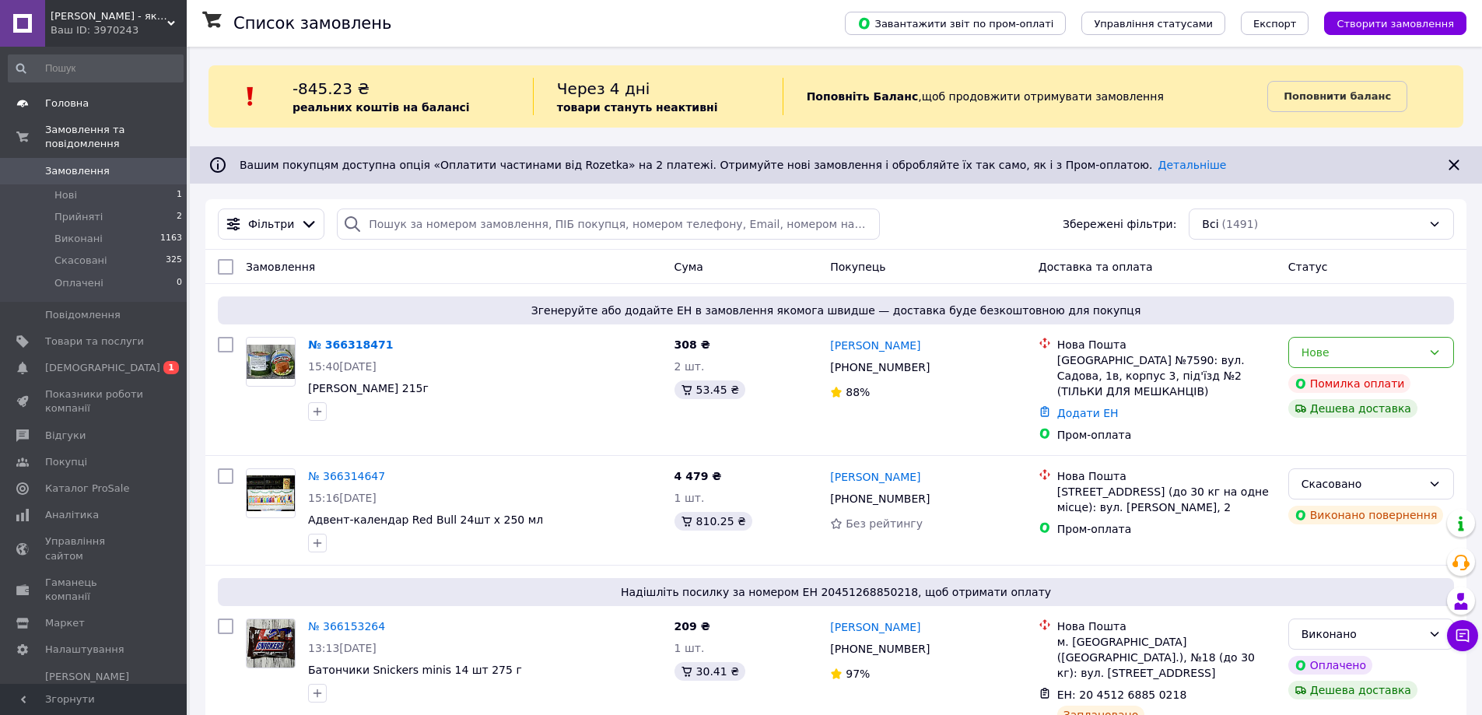
click at [65, 107] on span "Головна" at bounding box center [67, 103] width 44 height 14
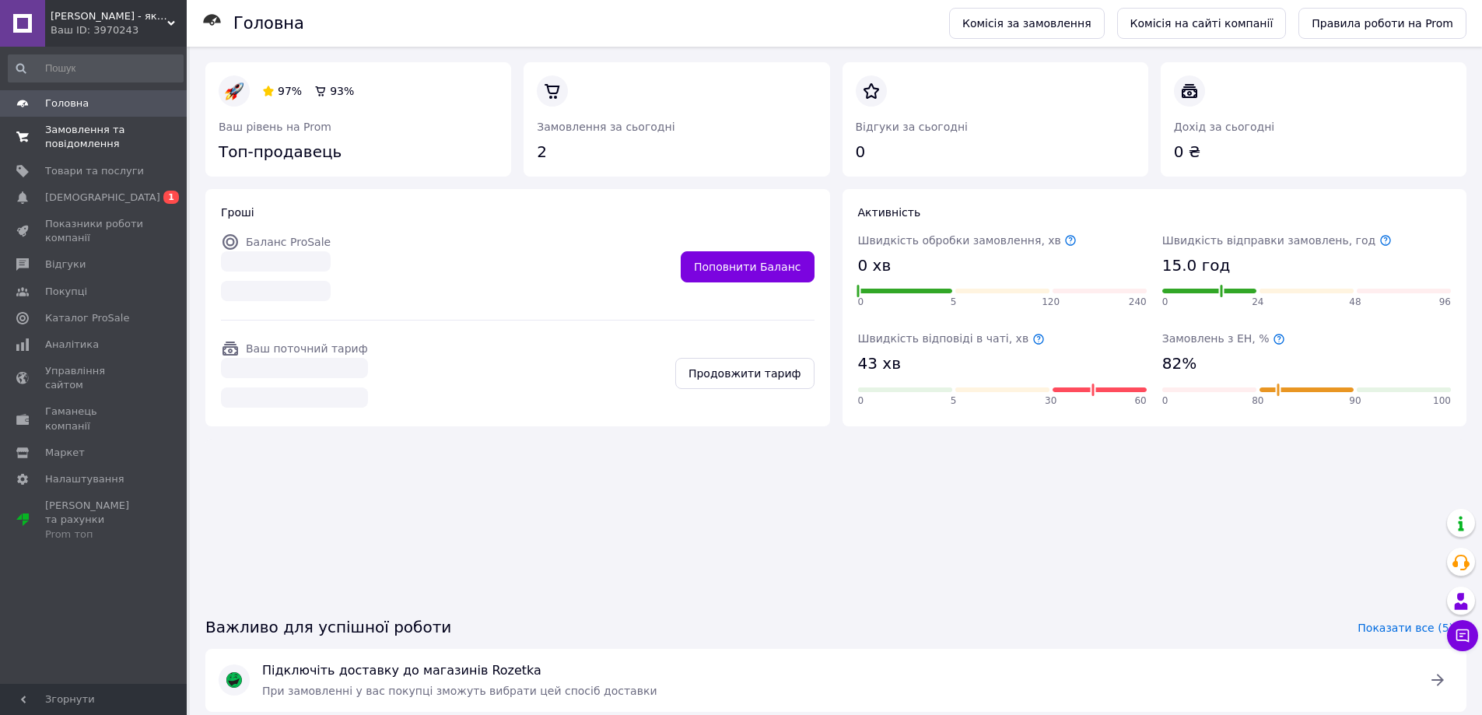
click at [65, 144] on span "Замовлення та повідомлення" at bounding box center [94, 137] width 99 height 28
